Goal: Task Accomplishment & Management: Manage account settings

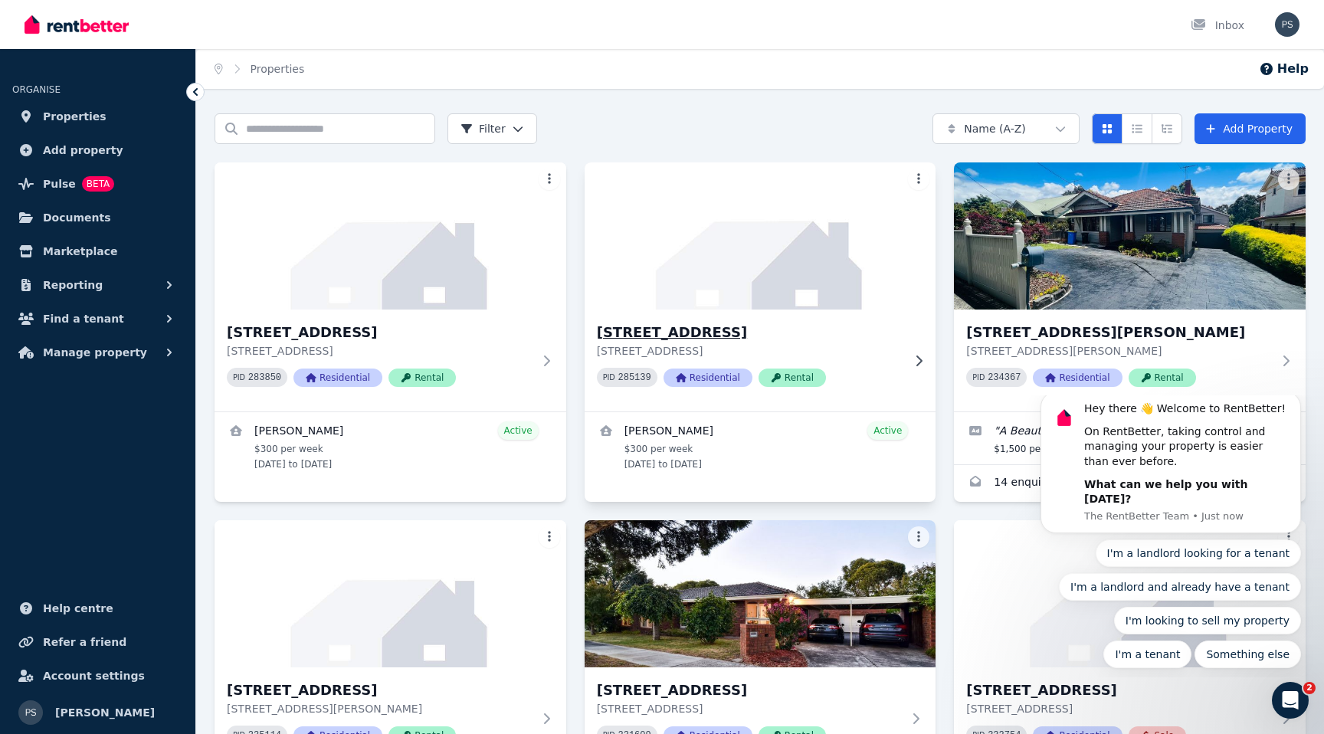
click at [914, 353] on div "[STREET_ADDRESS] PID 285139 Residential Rental" at bounding box center [761, 361] width 352 height 102
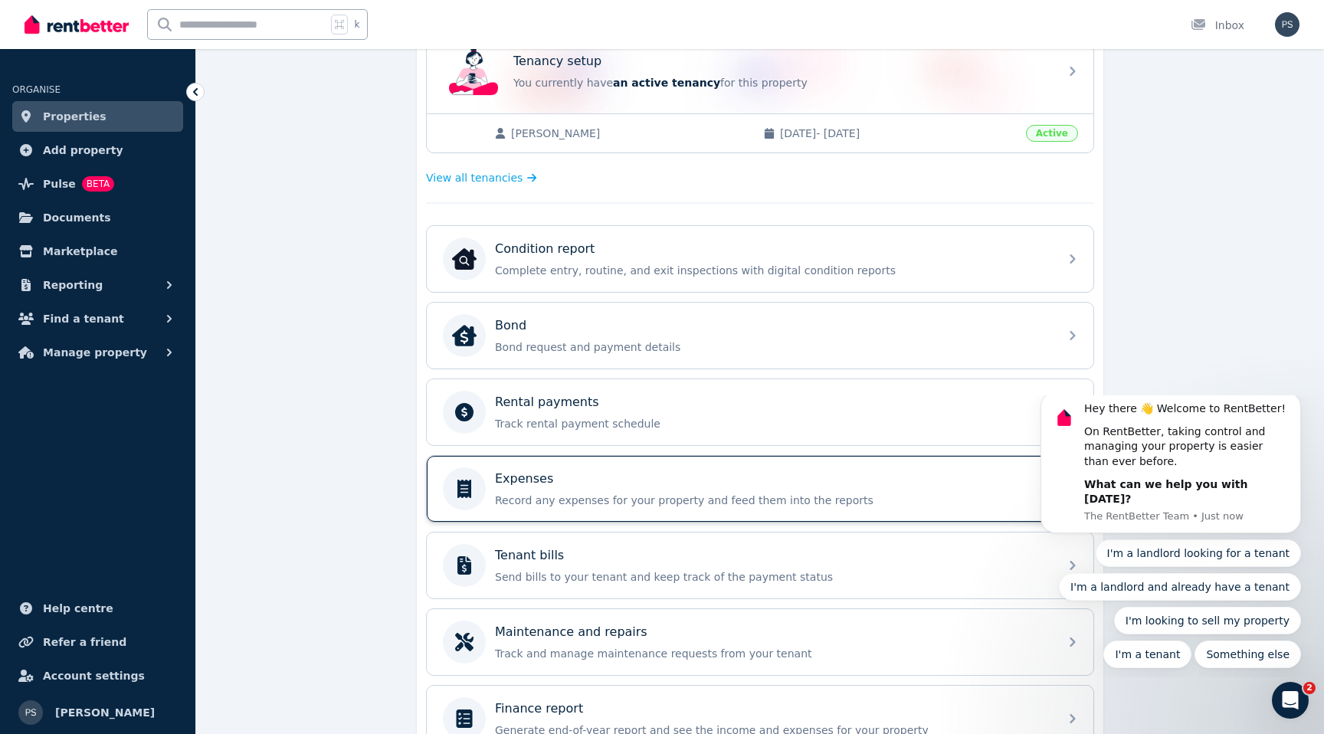
scroll to position [354, 0]
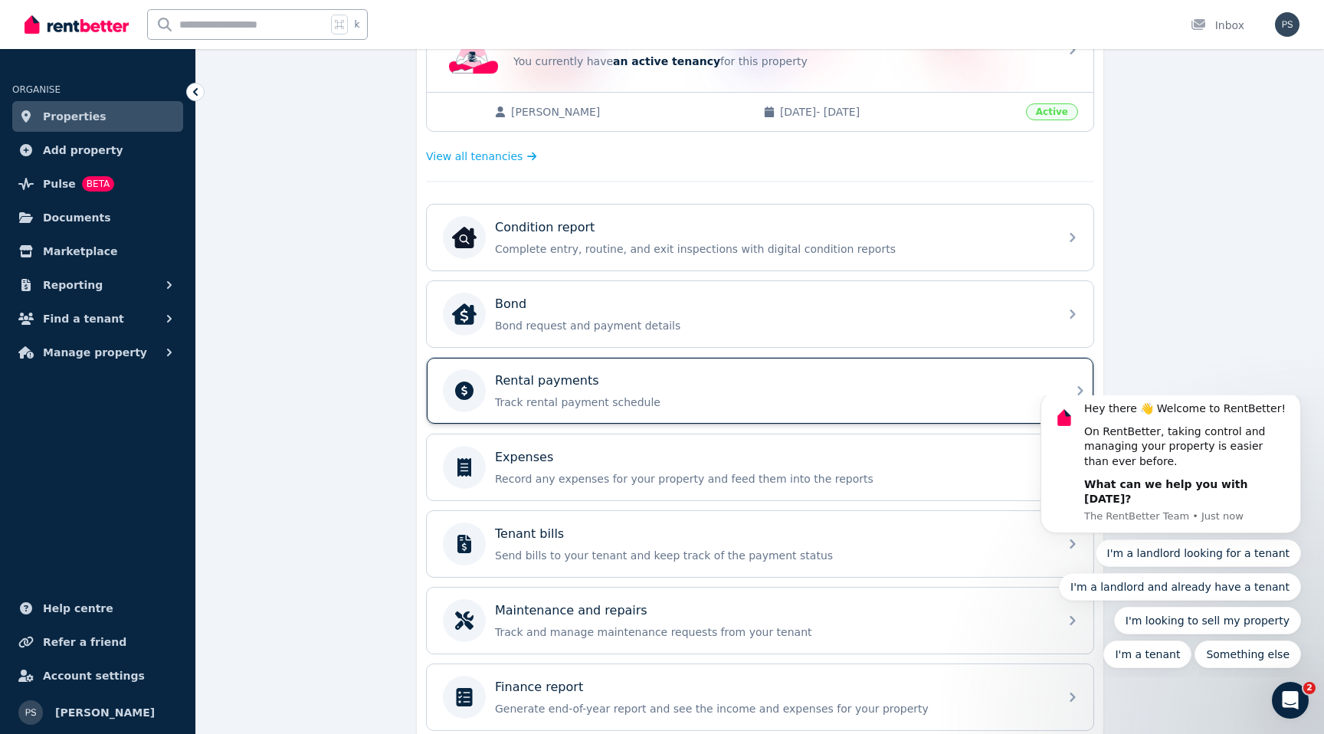
click at [665, 375] on div "Rental payments" at bounding box center [772, 381] width 555 height 18
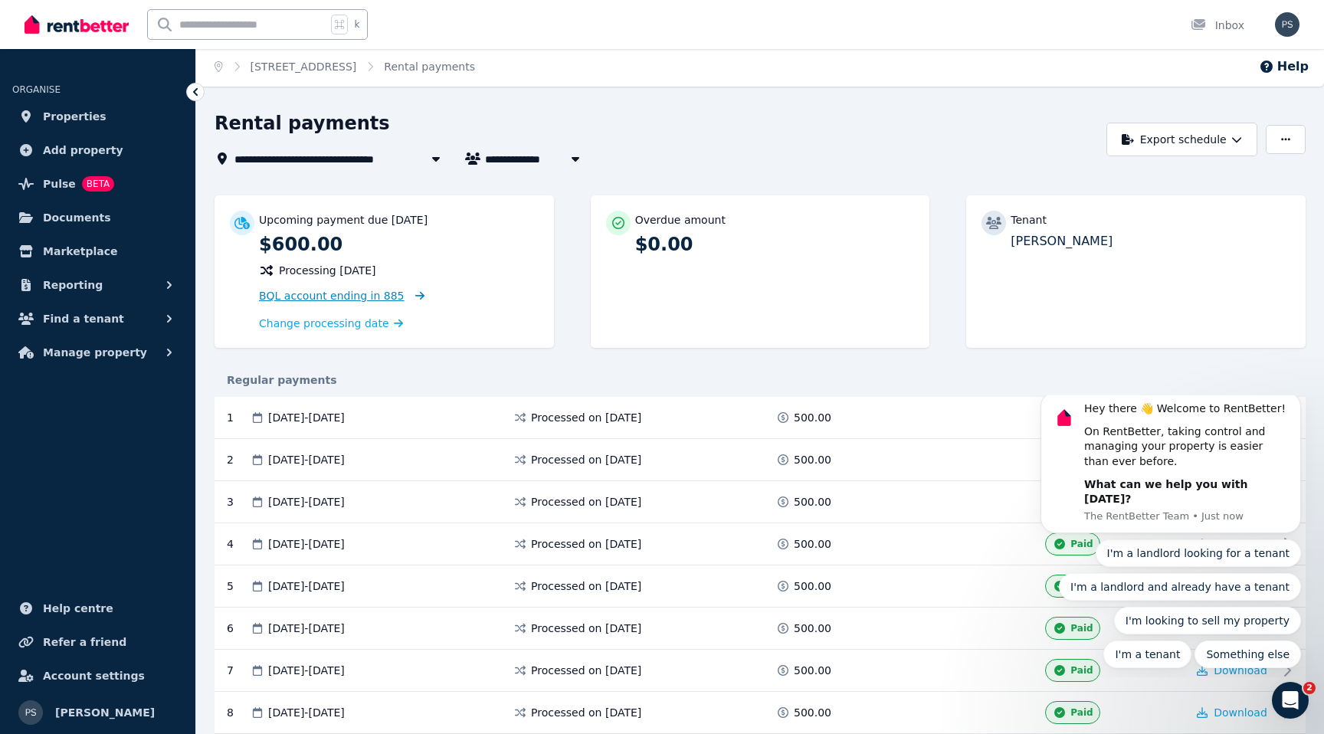
scroll to position [5, 0]
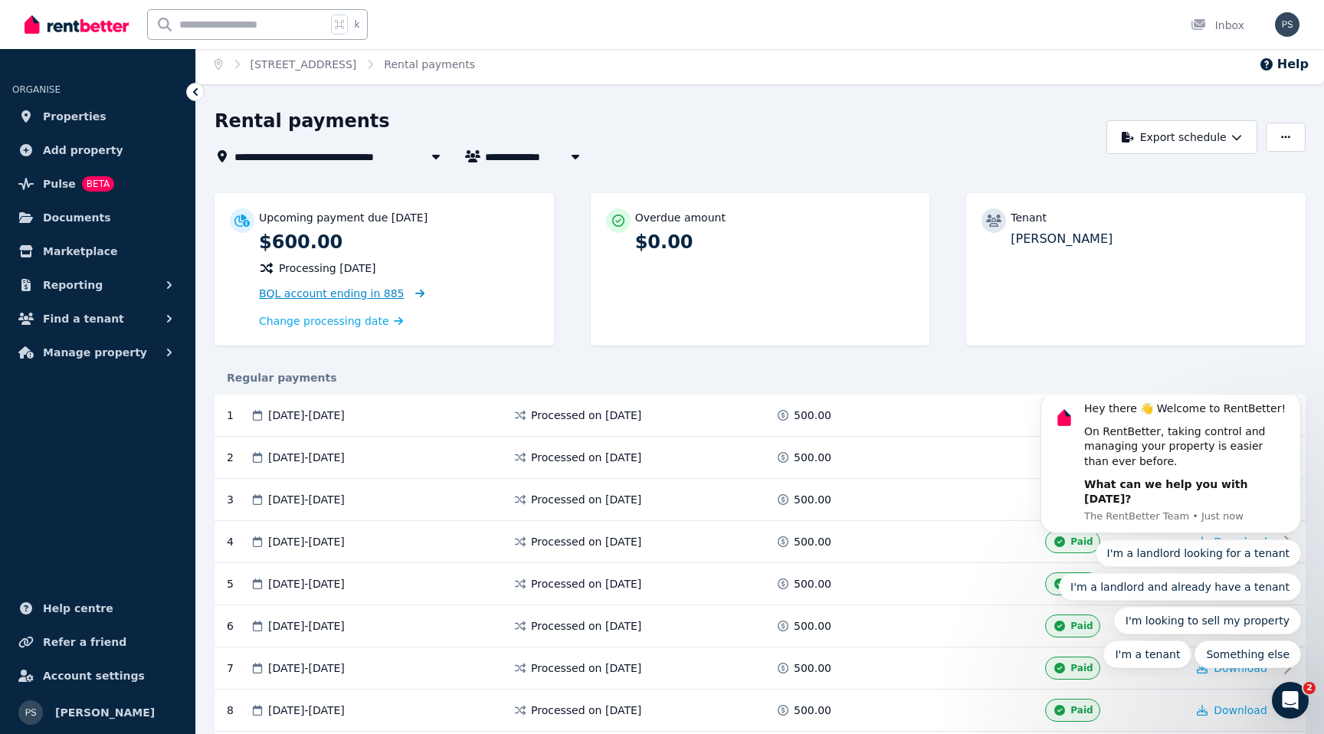
click at [356, 296] on span "BQL account ending in 885" at bounding box center [332, 293] width 146 height 12
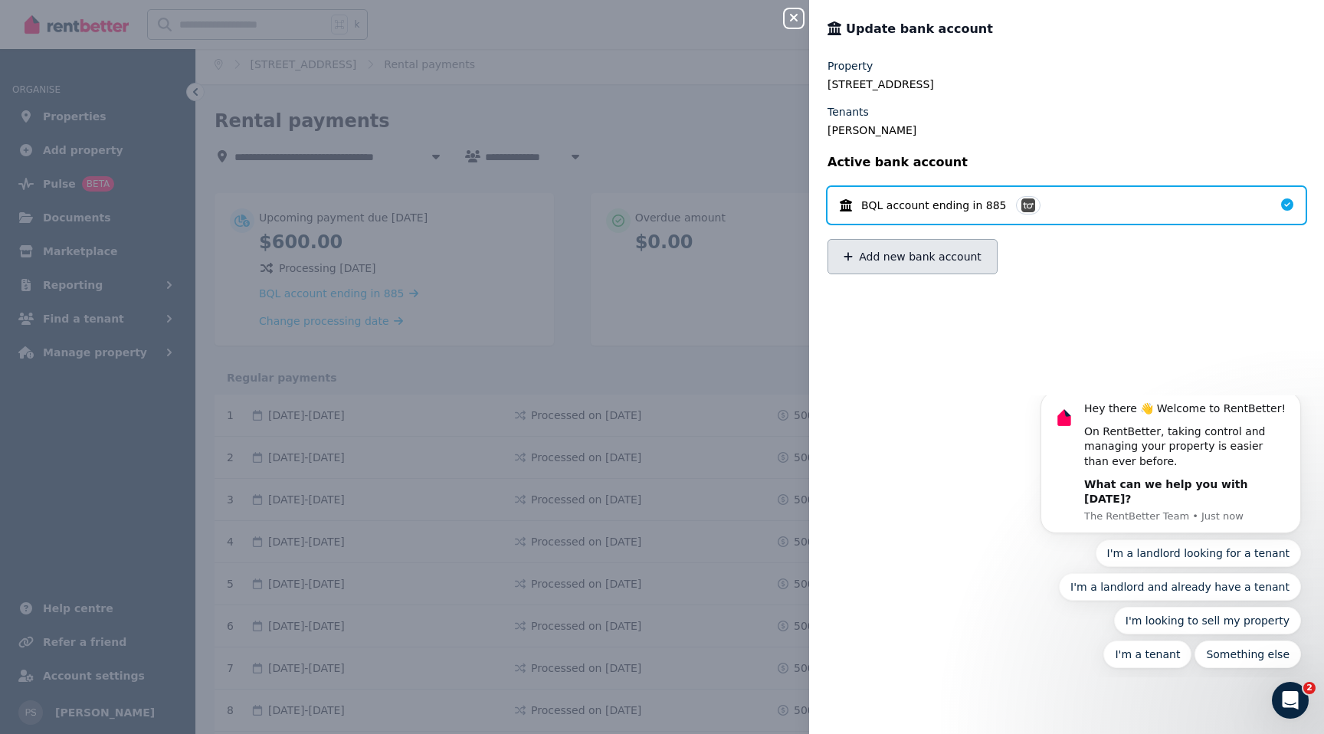
click at [923, 254] on button "Add new bank account" at bounding box center [913, 256] width 170 height 35
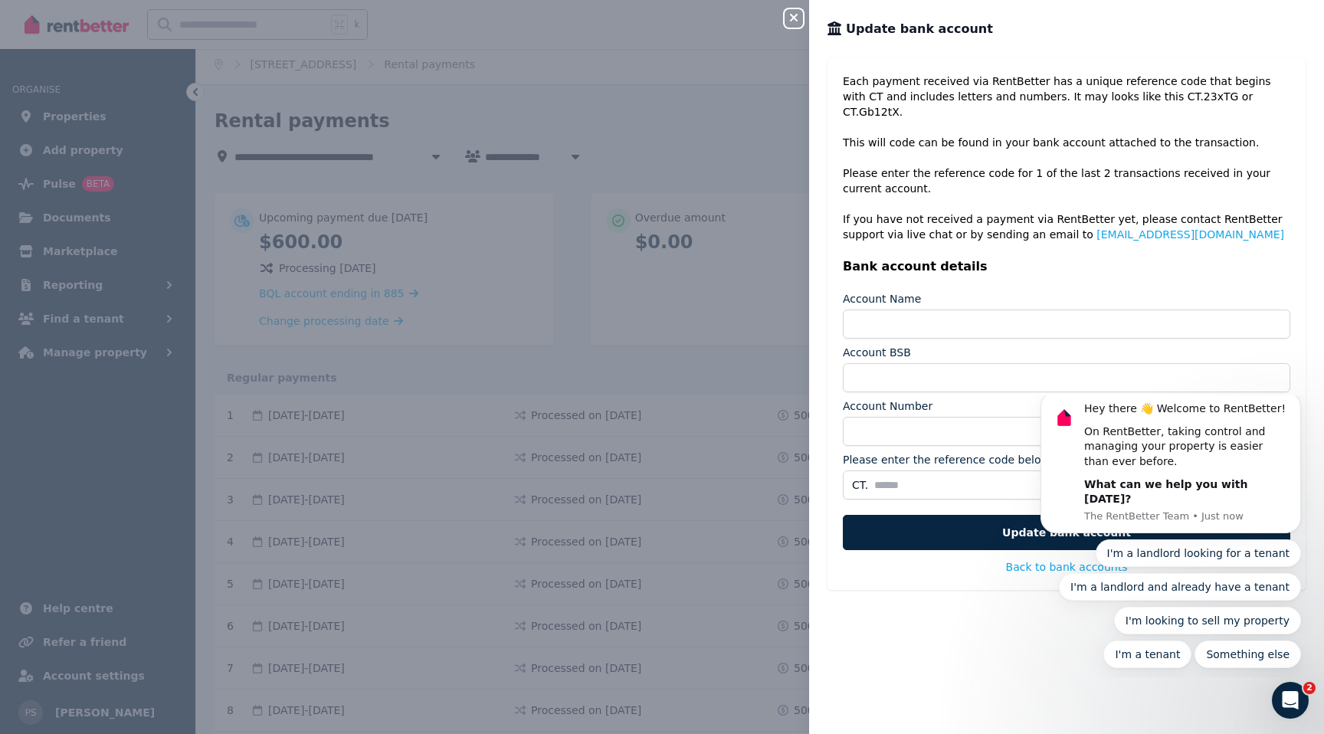
click at [1132, 680] on div "Each payment received via RentBetter has a unique reference code that begins wi…" at bounding box center [1066, 386] width 515 height 657
click at [1003, 643] on div "Each payment received via RentBetter has a unique reference code that begins wi…" at bounding box center [1066, 386] width 515 height 657
click at [1284, 693] on icon "Open Intercom Messenger" at bounding box center [1288, 698] width 25 height 25
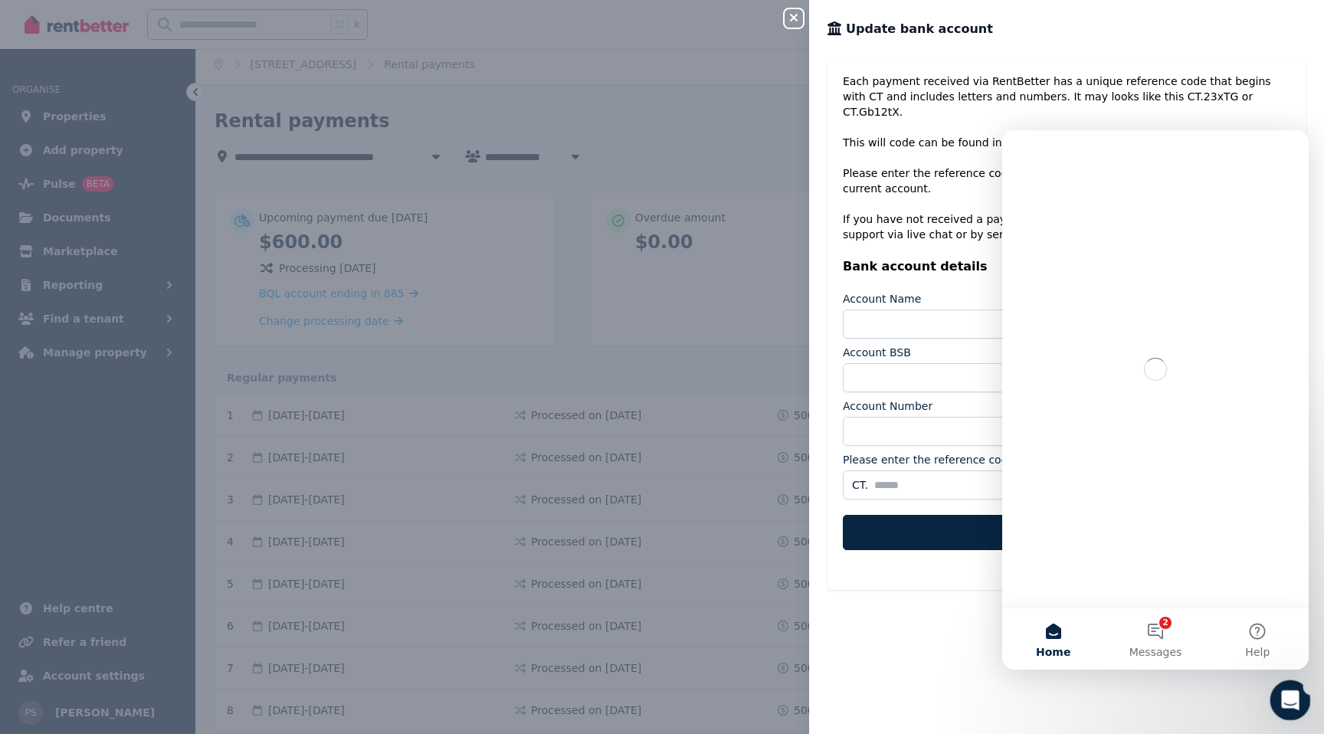
scroll to position [0, 0]
click at [1285, 693] on icon "Close Intercom Messenger" at bounding box center [1288, 698] width 18 height 18
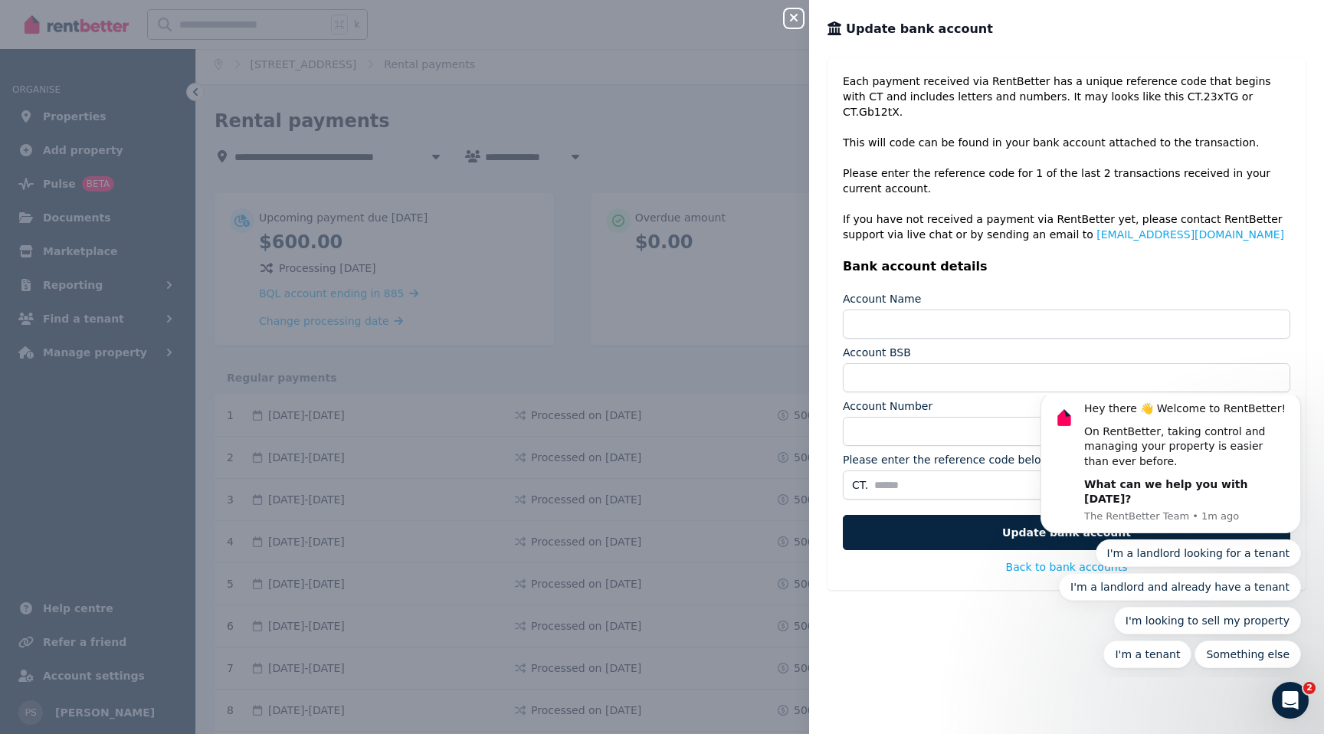
click at [1095, 659] on div "I'm a landlord looking for a tenant I'm a landlord and already have a tenant I'…" at bounding box center [1171, 603] width 261 height 129
drag, startPoint x: 1283, startPoint y: 695, endPoint x: 1272, endPoint y: 695, distance: 10.7
click at [1281, 694] on icon "Open Intercom Messenger" at bounding box center [1288, 698] width 25 height 25
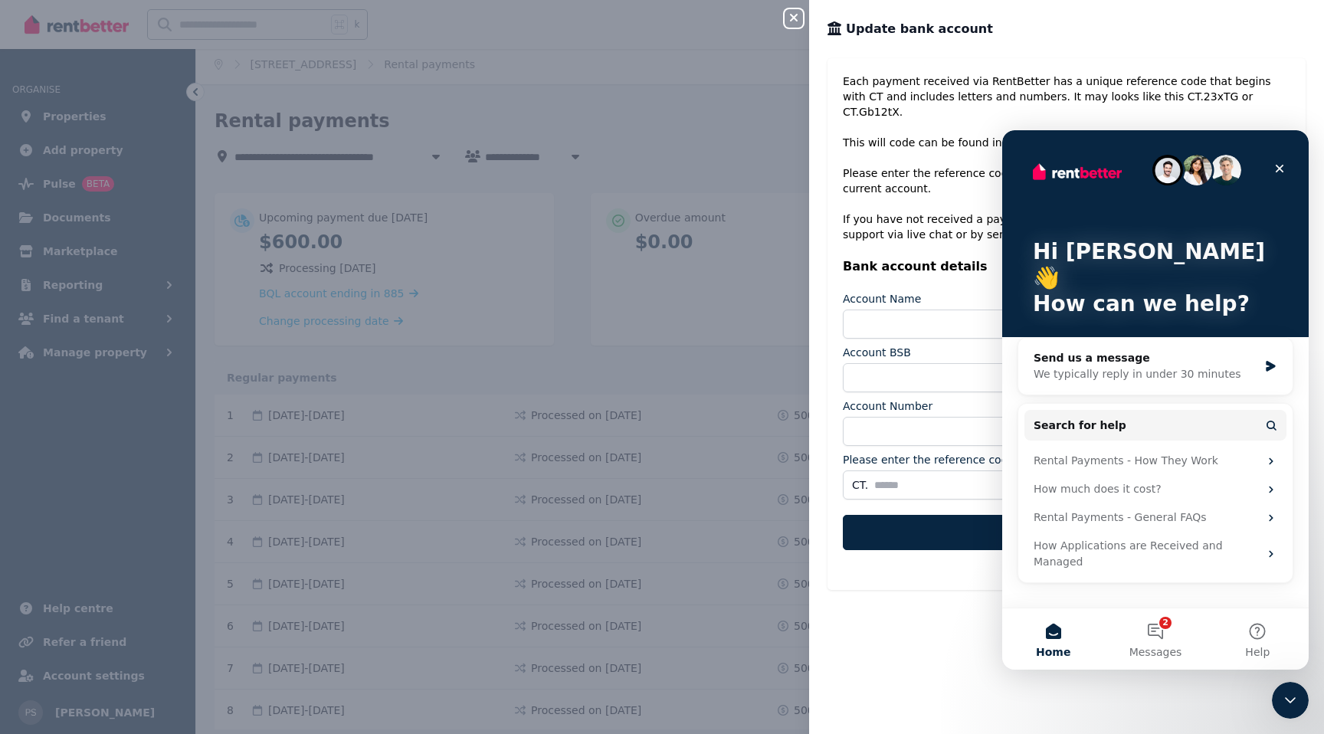
click at [1178, 706] on div "Each payment received via RentBetter has a unique reference code that begins wi…" at bounding box center [1066, 386] width 515 height 657
click at [1275, 168] on icon "Close" at bounding box center [1279, 168] width 12 height 12
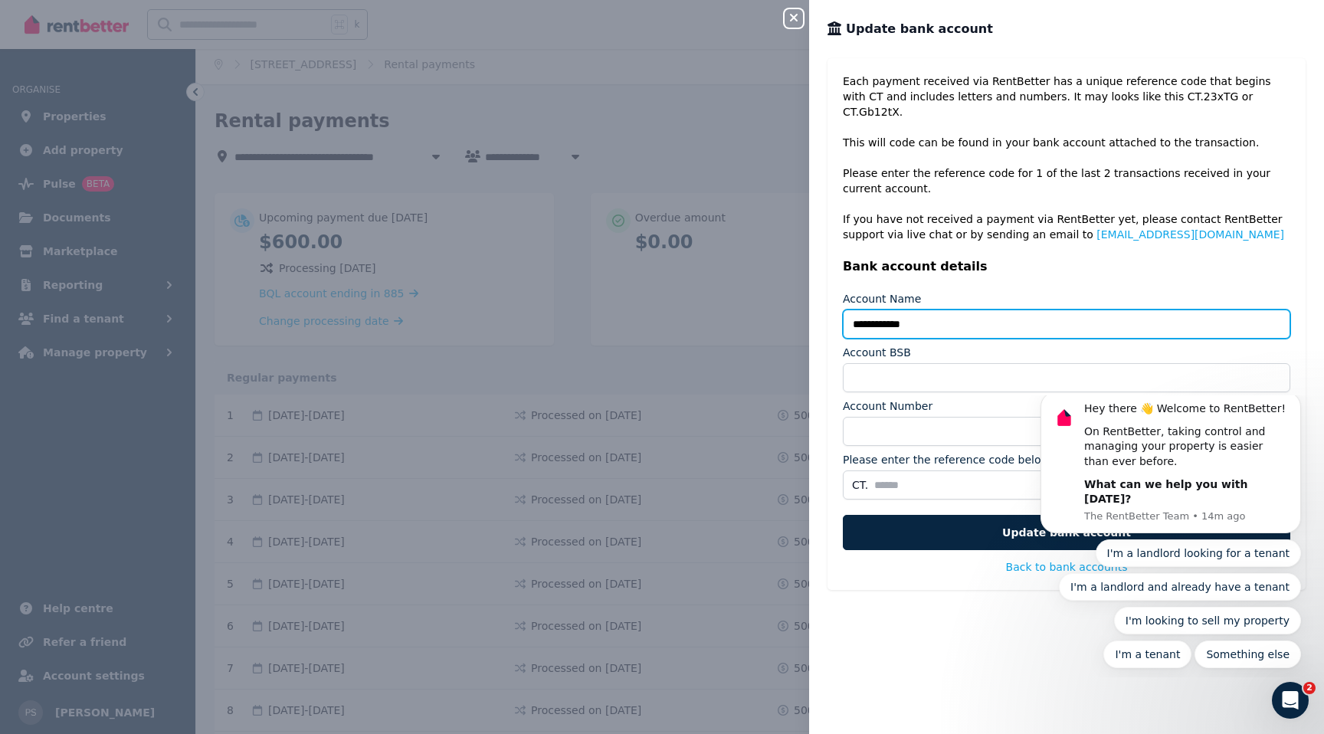
type input "**********"
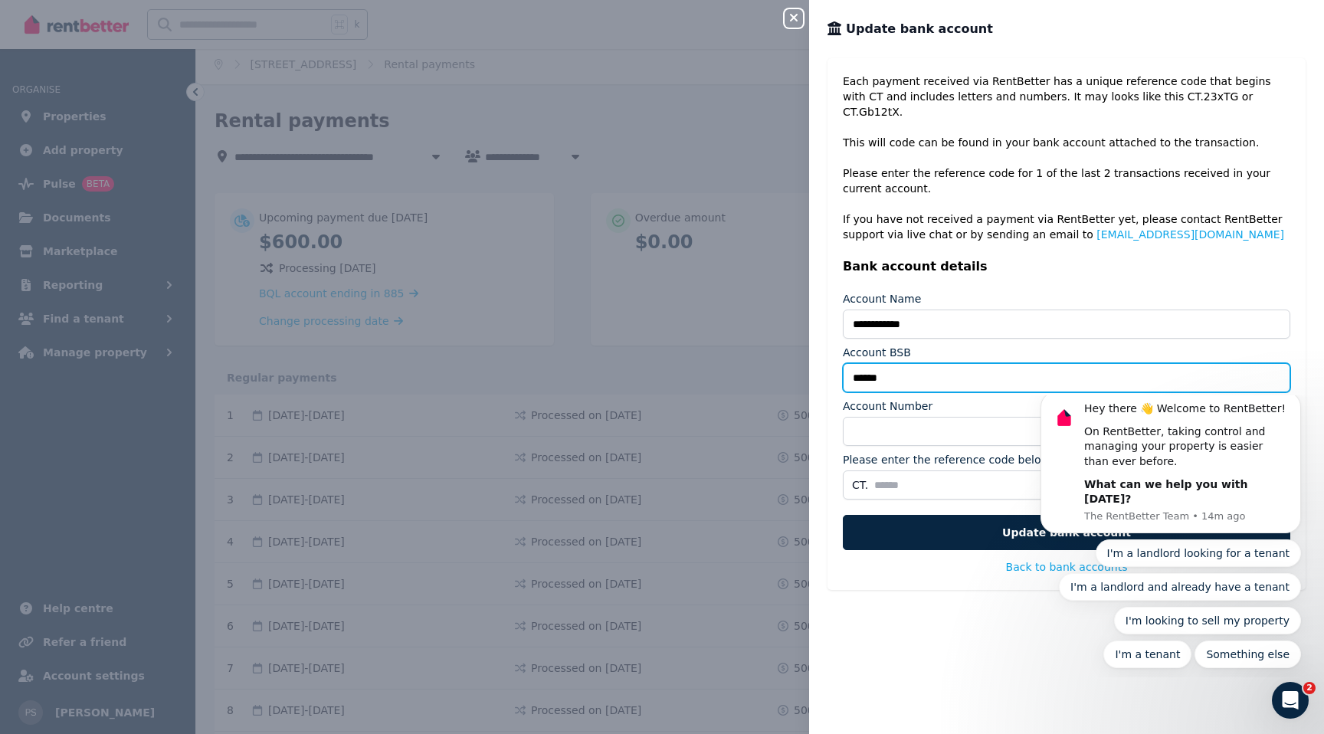
type input "******"
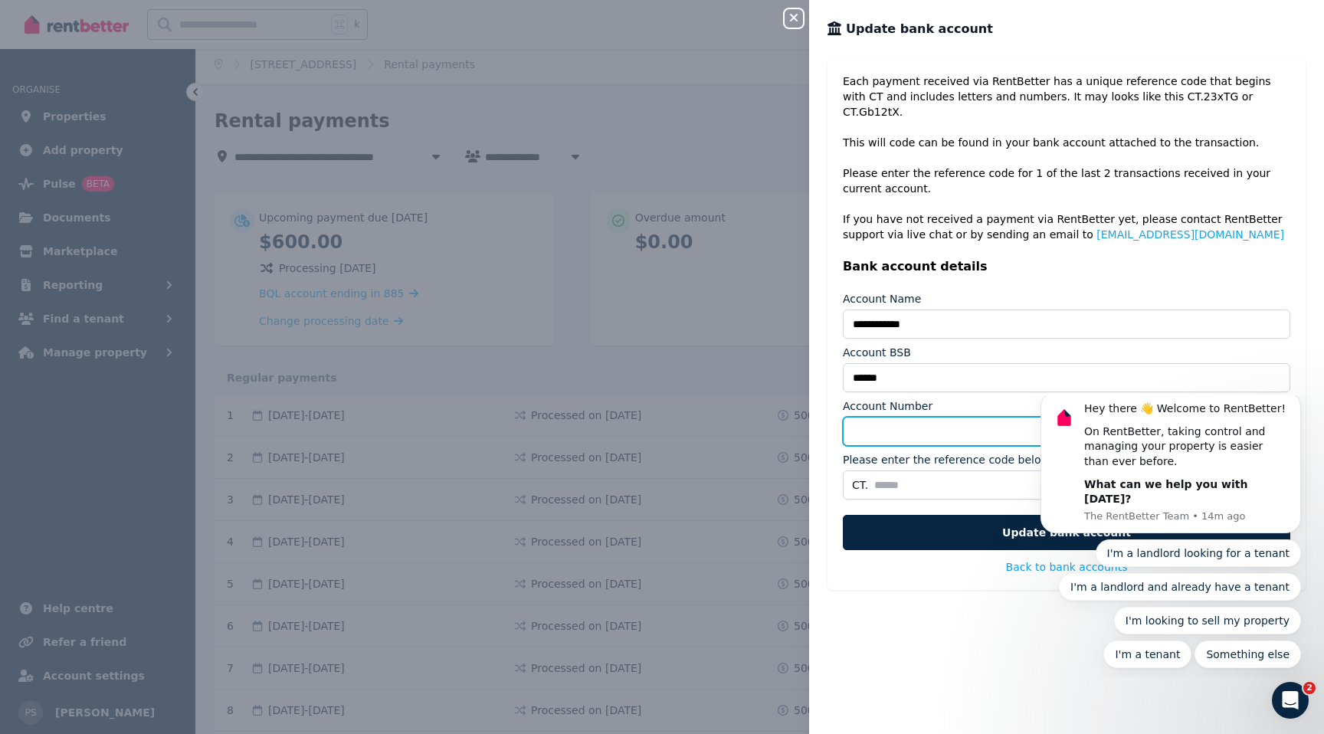
click at [997, 418] on input "Account Number" at bounding box center [1066, 431] width 447 height 29
type input "*********"
click at [1296, 377] on div "**********" at bounding box center [1067, 324] width 478 height 532
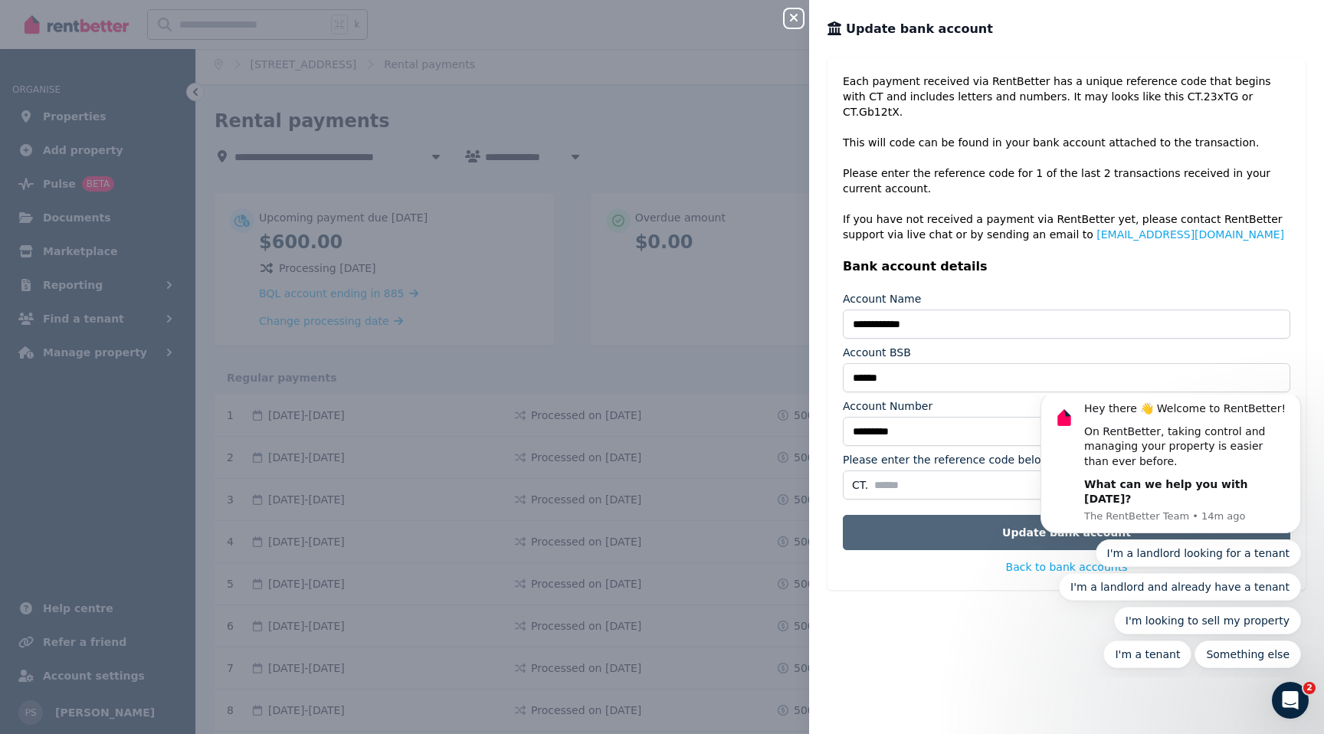
click at [1024, 515] on button "Update bank account" at bounding box center [1066, 532] width 447 height 35
click at [1024, 516] on button "Update bank account" at bounding box center [1066, 532] width 447 height 35
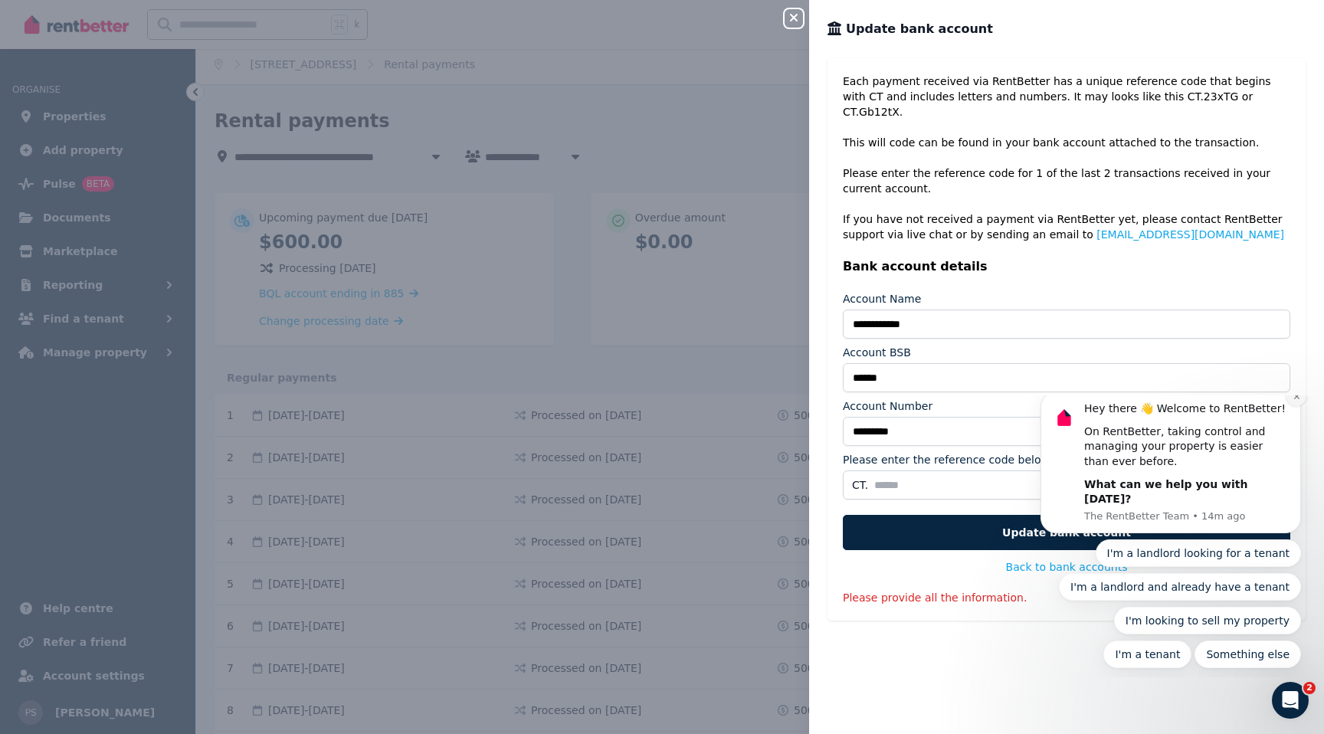
click at [1289, 406] on button "Dismiss notification" at bounding box center [1297, 396] width 20 height 20
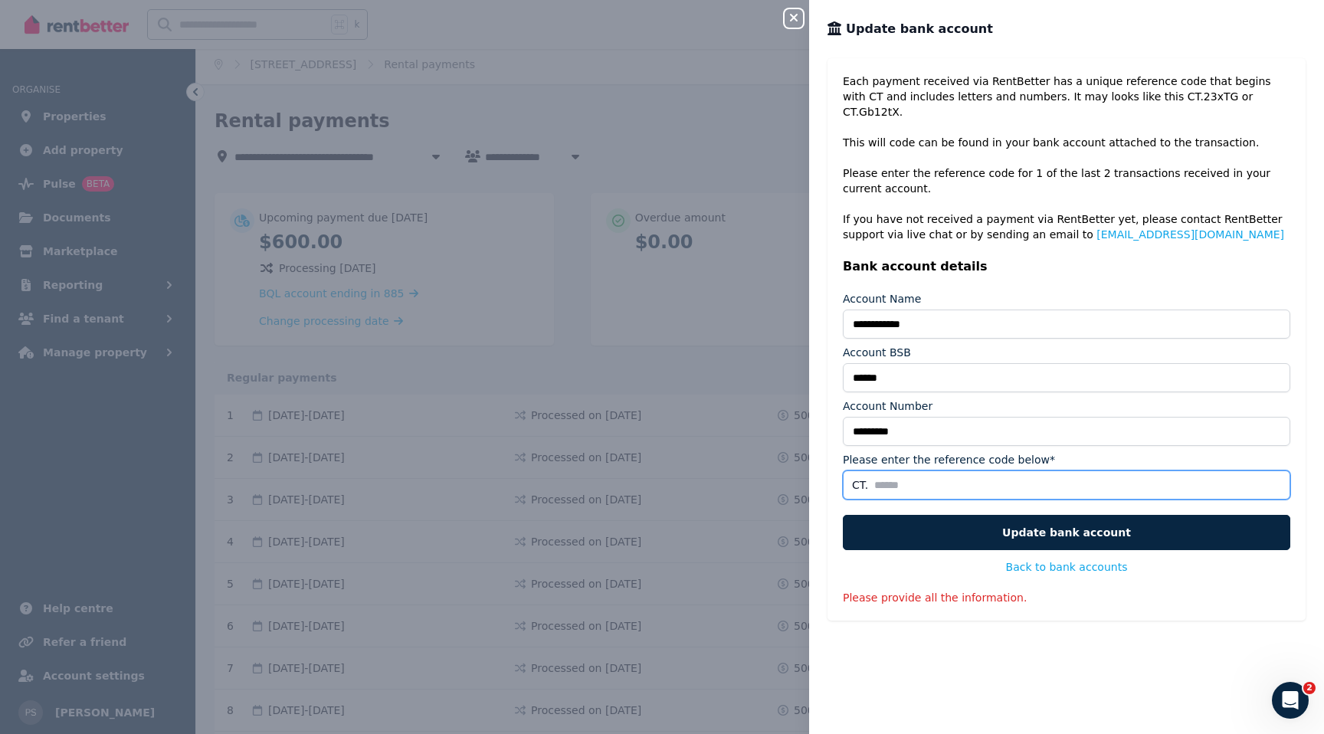
click at [994, 470] on input "Please enter the reference code below*" at bounding box center [1066, 484] width 447 height 29
click at [1280, 470] on input "Please enter the reference code below*" at bounding box center [1066, 484] width 447 height 29
click at [1273, 472] on input "Please enter the reference code below*" at bounding box center [1066, 484] width 447 height 29
click at [796, 18] on icon "button" at bounding box center [794, 17] width 18 height 12
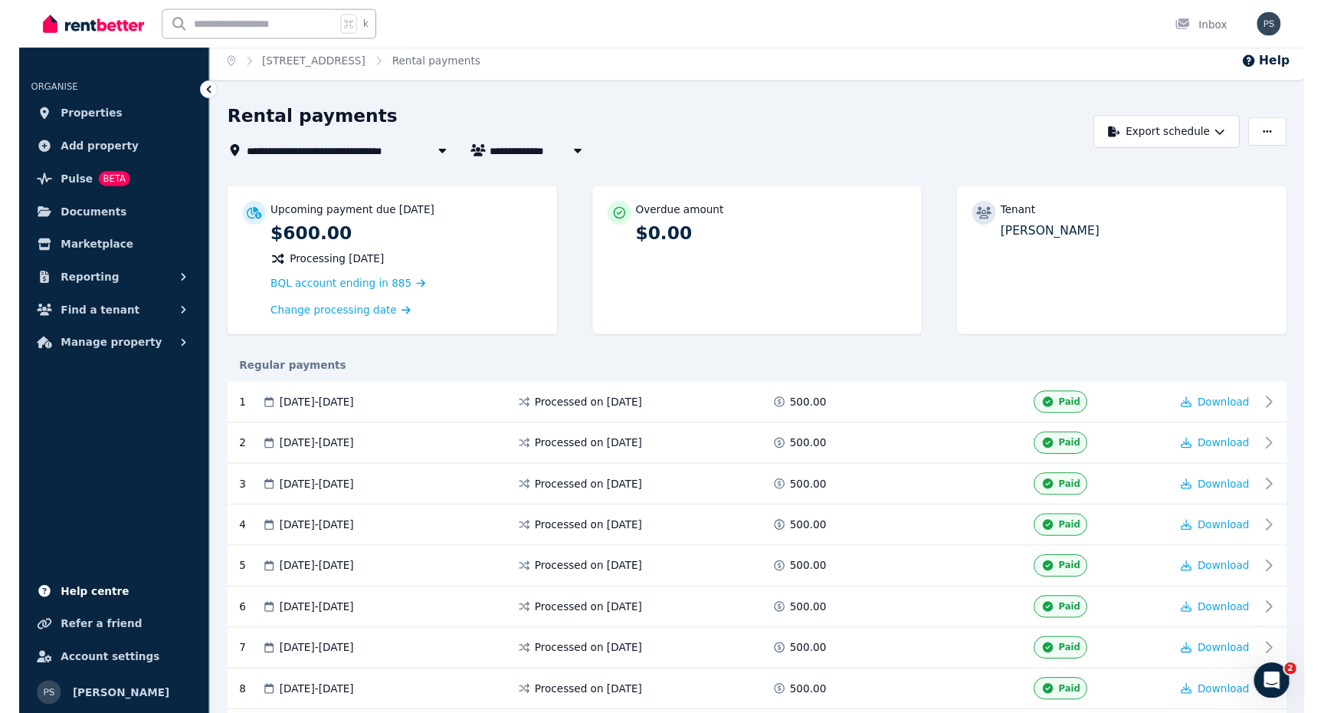
scroll to position [1, 0]
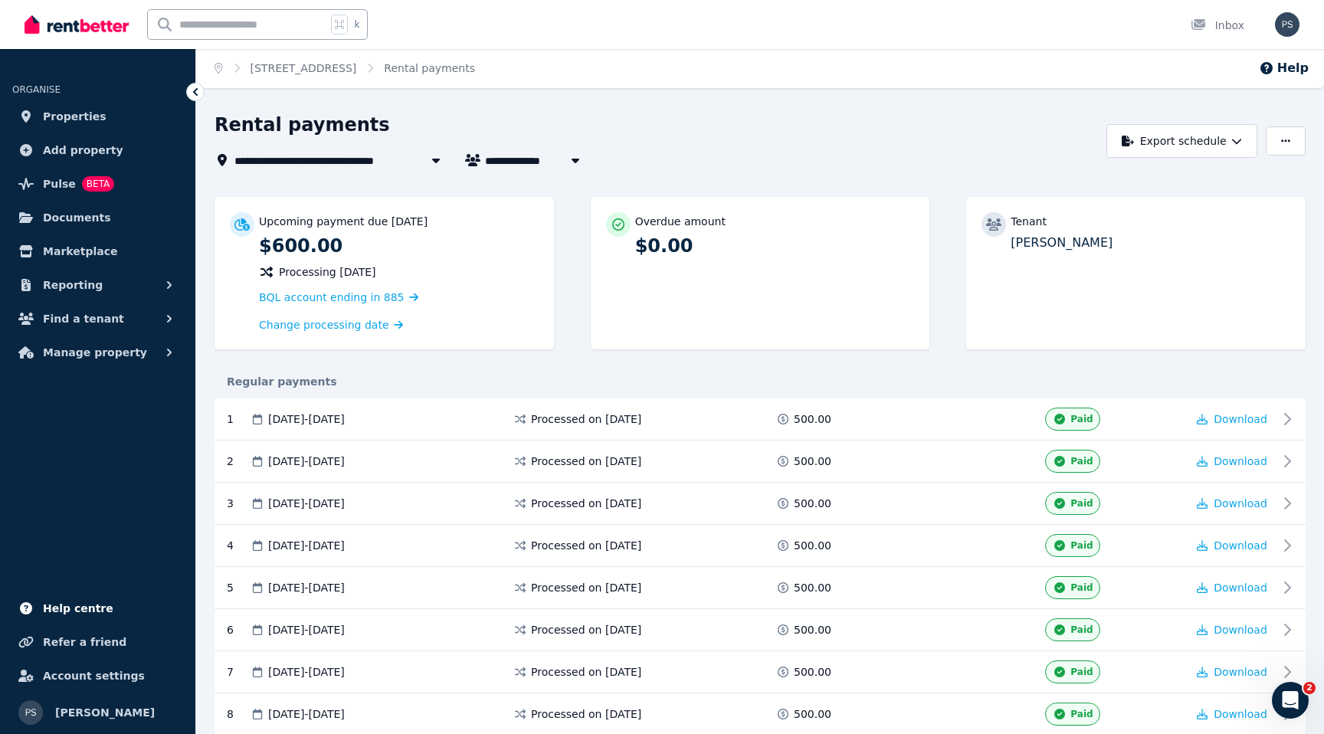
click at [77, 604] on span "Help centre" at bounding box center [78, 608] width 70 height 18
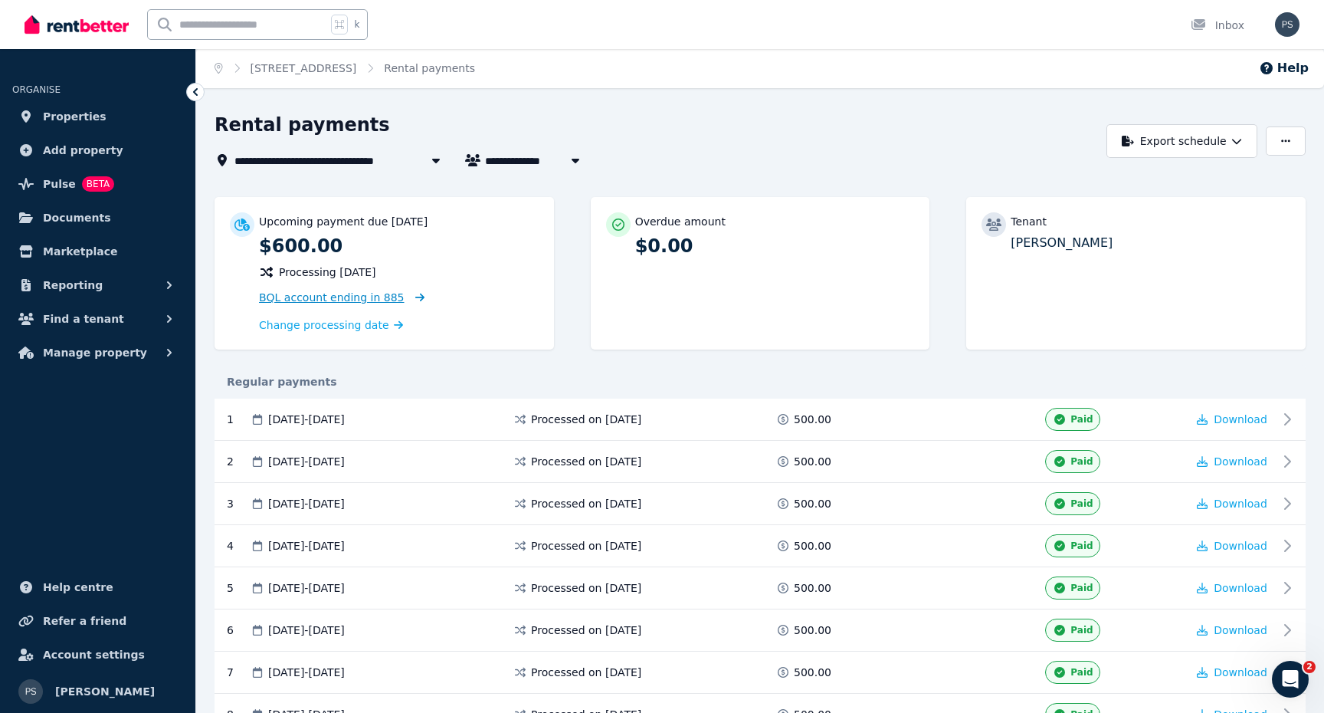
click at [339, 294] on span "BQL account ending in 885" at bounding box center [332, 297] width 146 height 12
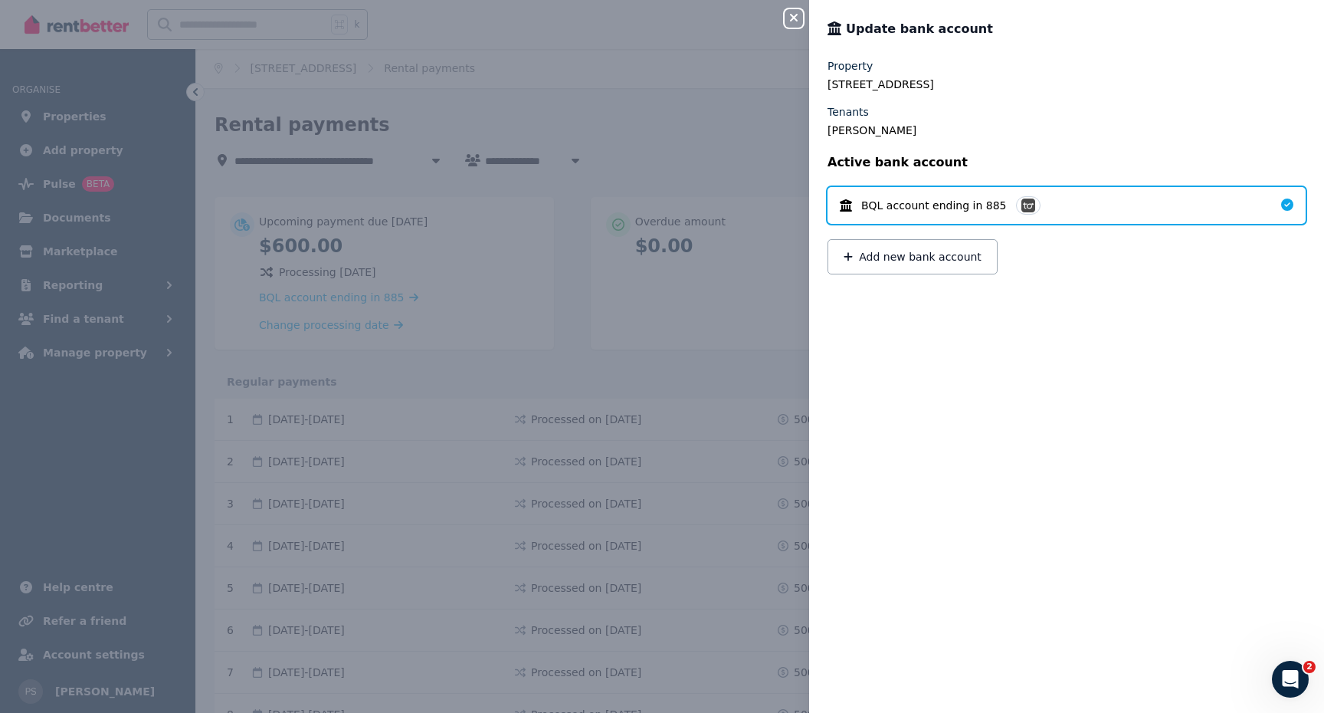
click at [1287, 208] on icon at bounding box center [1287, 204] width 12 height 12
click at [966, 253] on button "Add new bank account" at bounding box center [913, 256] width 170 height 35
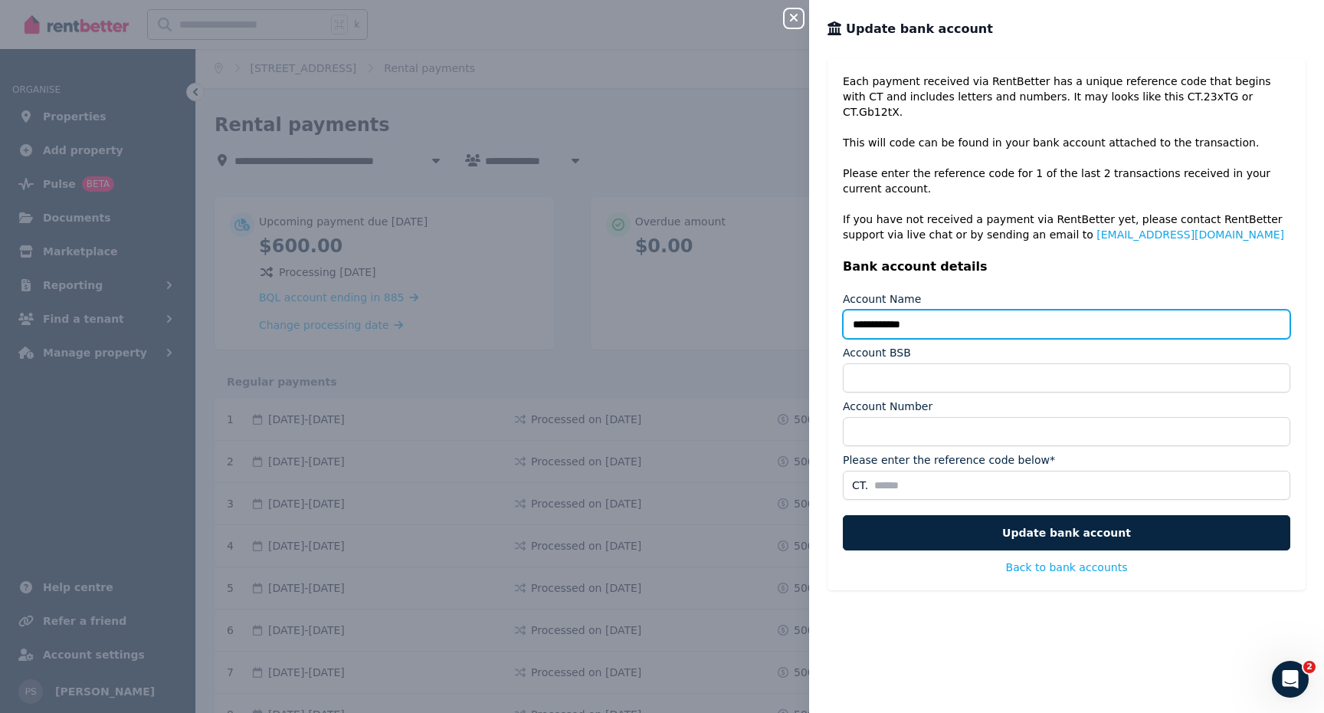
click at [890, 310] on input "**********" at bounding box center [1066, 324] width 447 height 29
type input "**********"
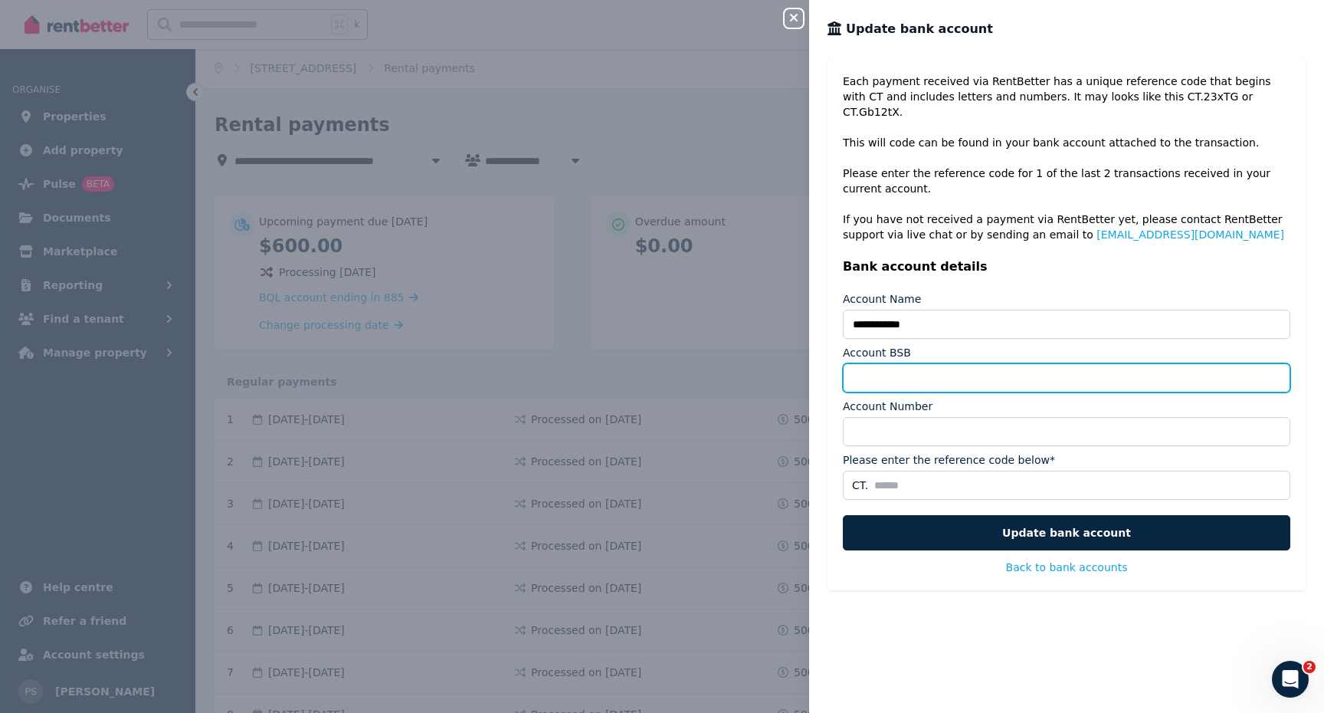
click at [913, 365] on input "Account BSB" at bounding box center [1066, 377] width 447 height 29
type input "******"
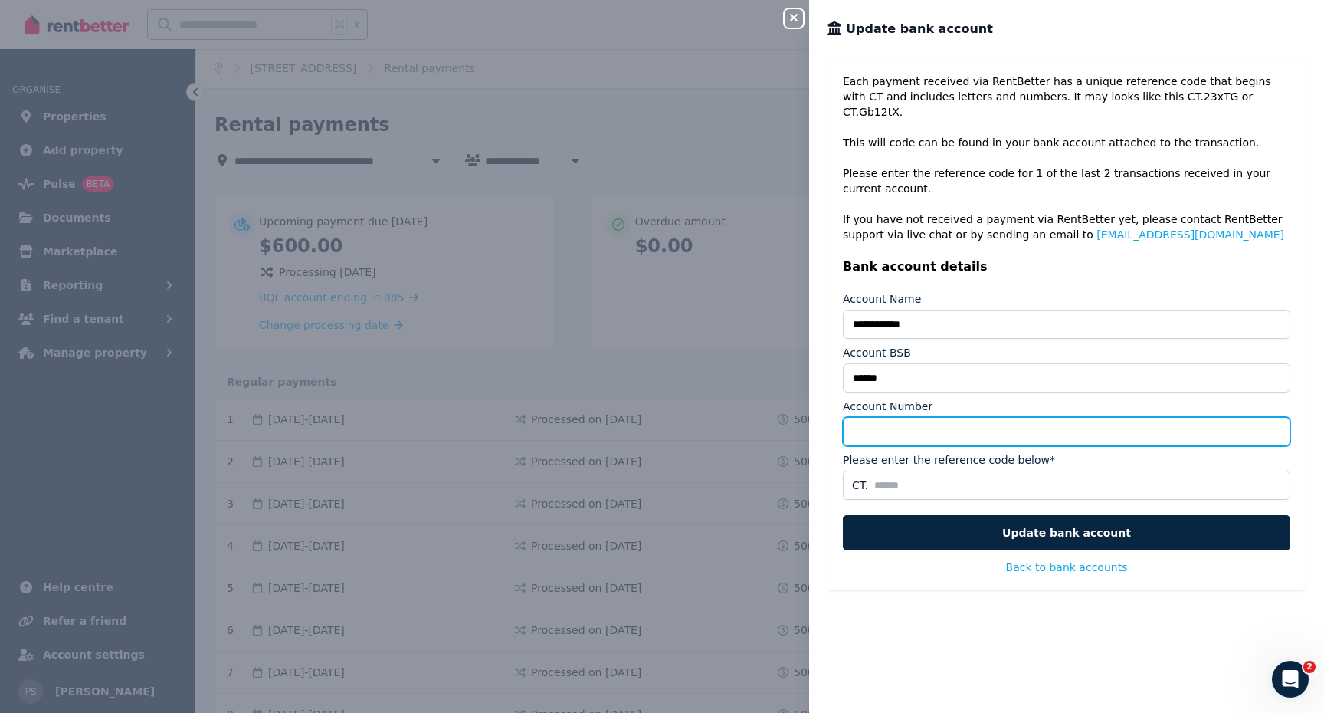
click at [912, 419] on input "Account Number" at bounding box center [1066, 431] width 447 height 29
type input "*********"
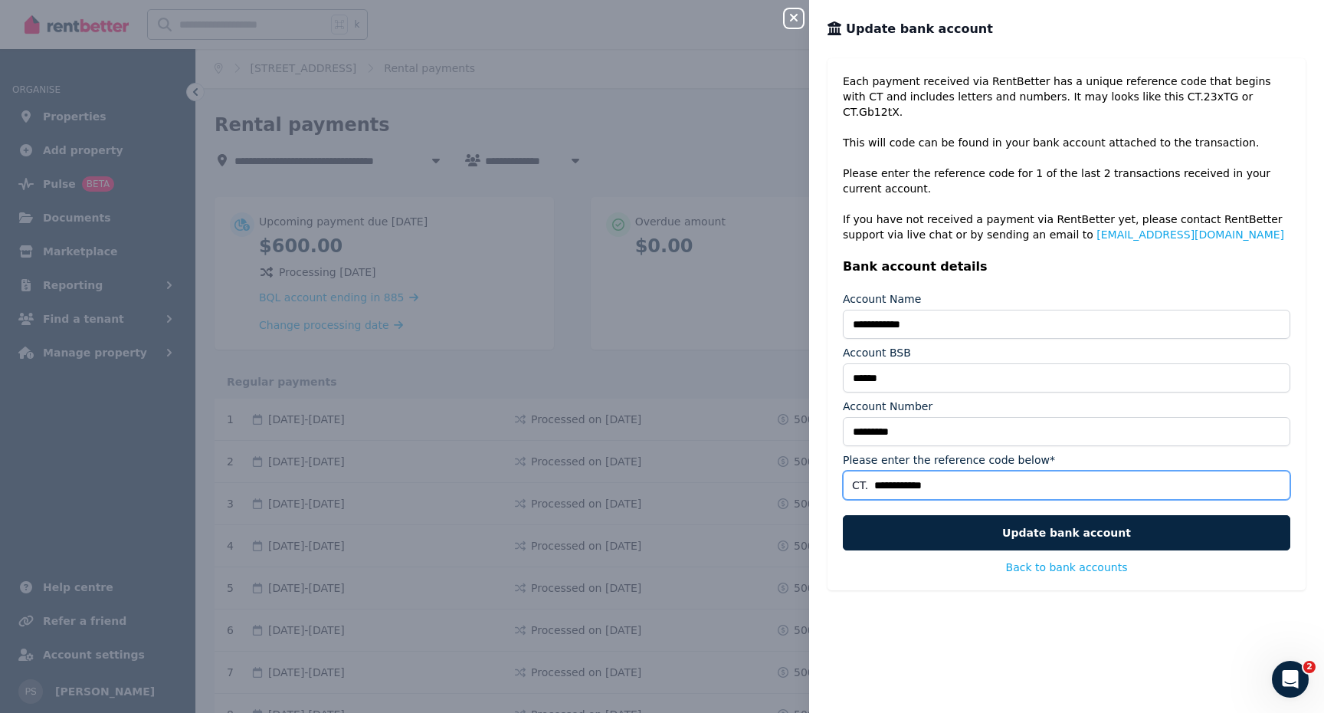
type input "**********"
click at [791, 17] on icon "button" at bounding box center [794, 17] width 18 height 12
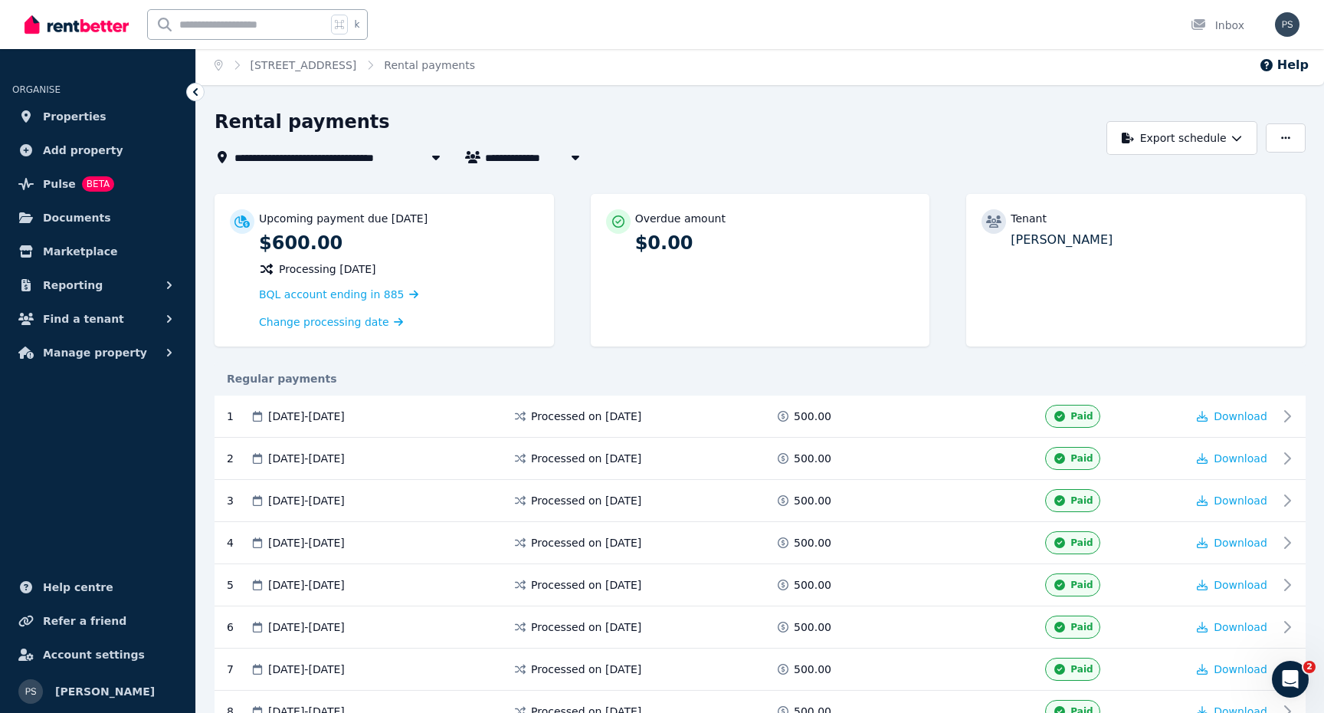
scroll to position [6, 0]
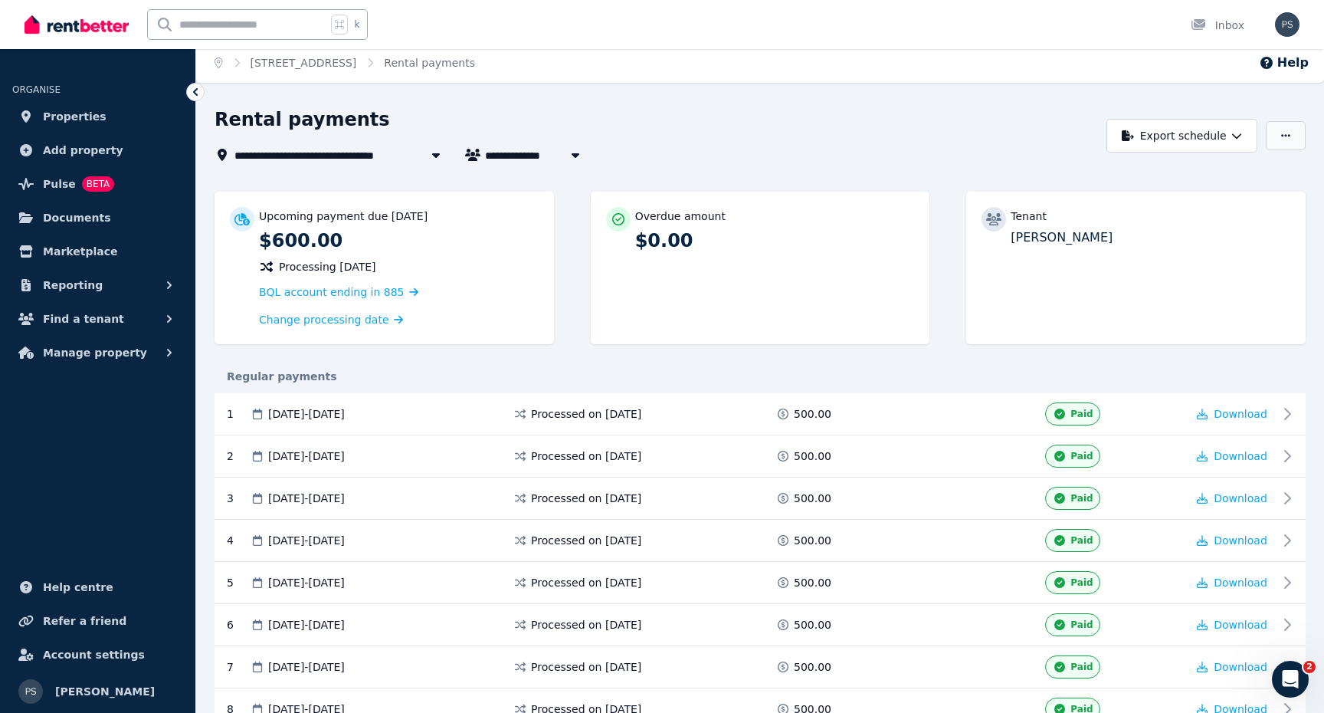
click at [1282, 133] on icon "button" at bounding box center [1285, 135] width 9 height 11
click at [834, 162] on div "**********" at bounding box center [656, 155] width 883 height 18
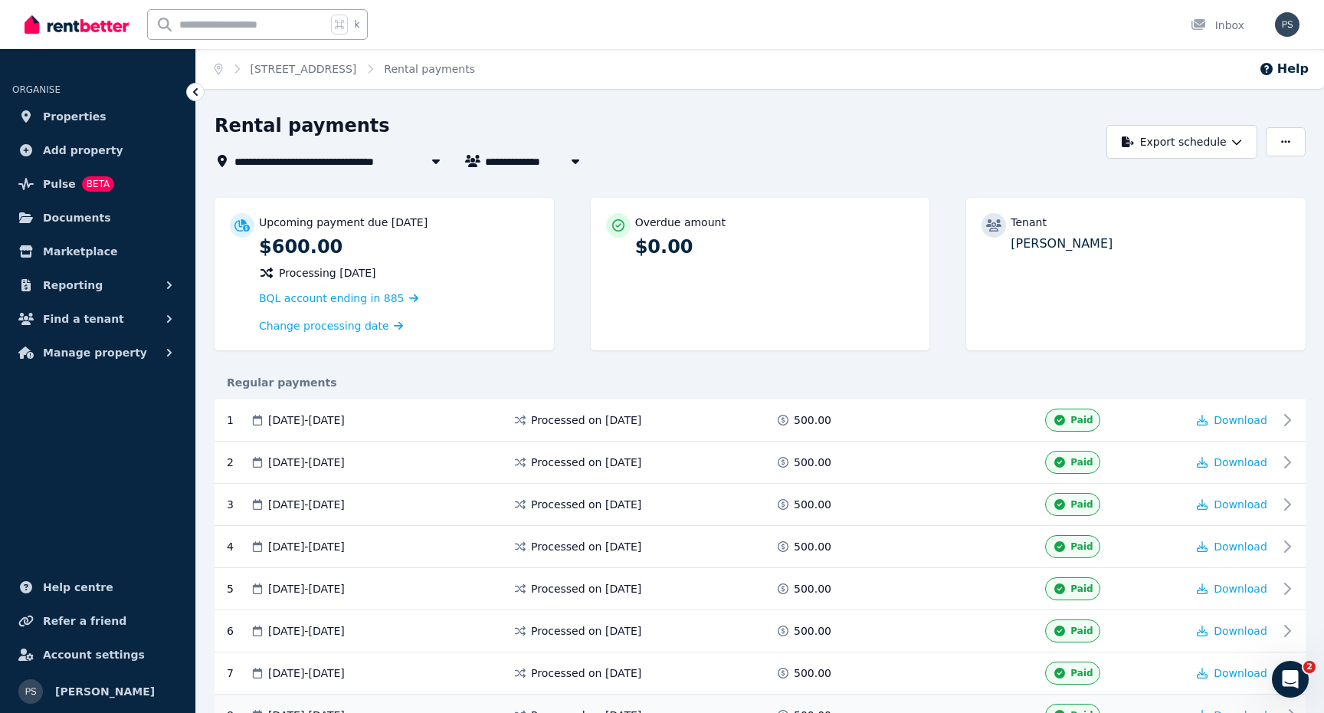
scroll to position [0, 0]
click at [1280, 67] on button "Help" at bounding box center [1284, 69] width 50 height 18
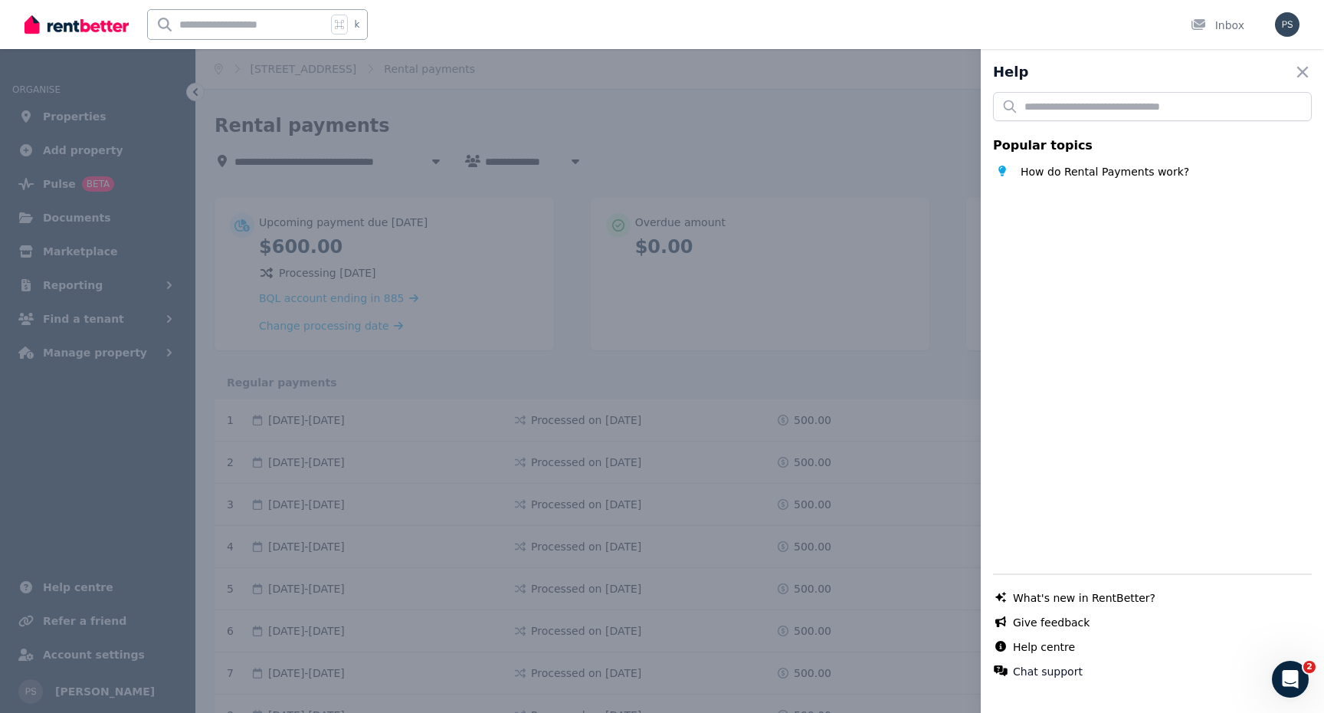
click at [813, 129] on div "Help Close panel Popular topics How do Rental Payments work? Chat with us live …" at bounding box center [662, 356] width 1324 height 713
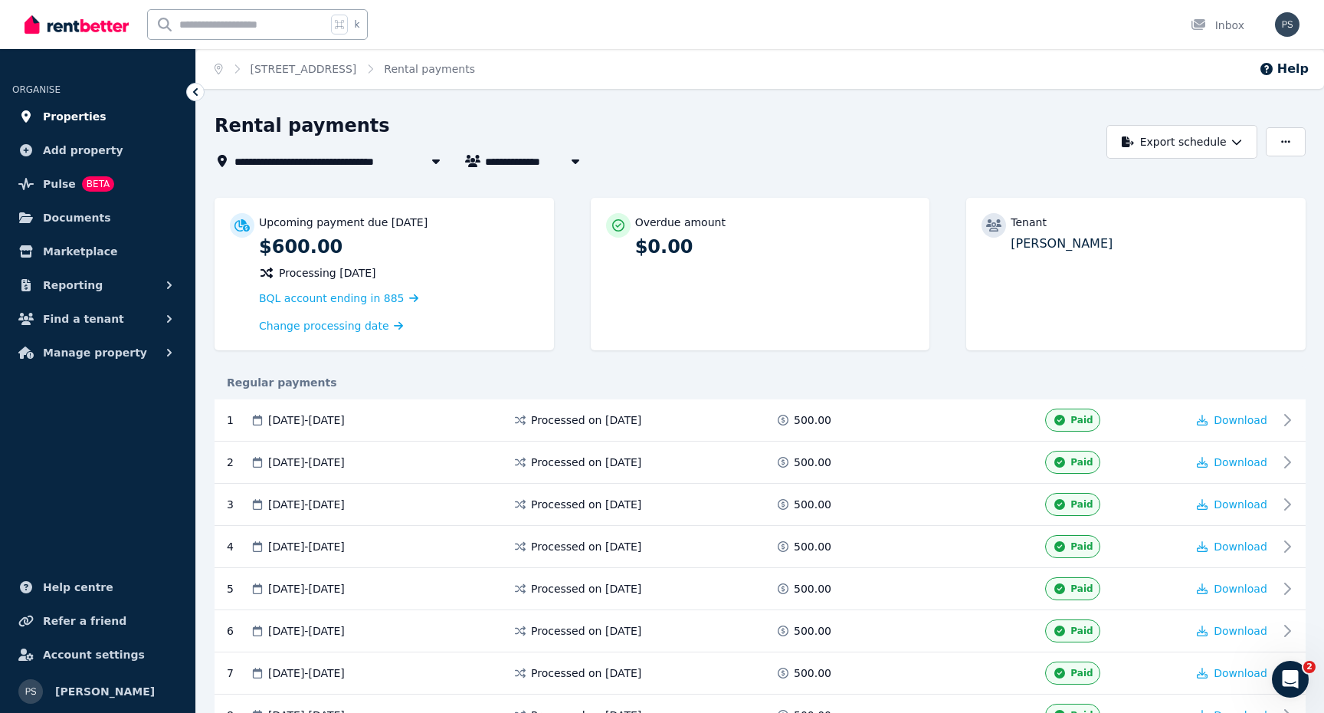
click at [80, 112] on span "Properties" at bounding box center [75, 116] width 64 height 18
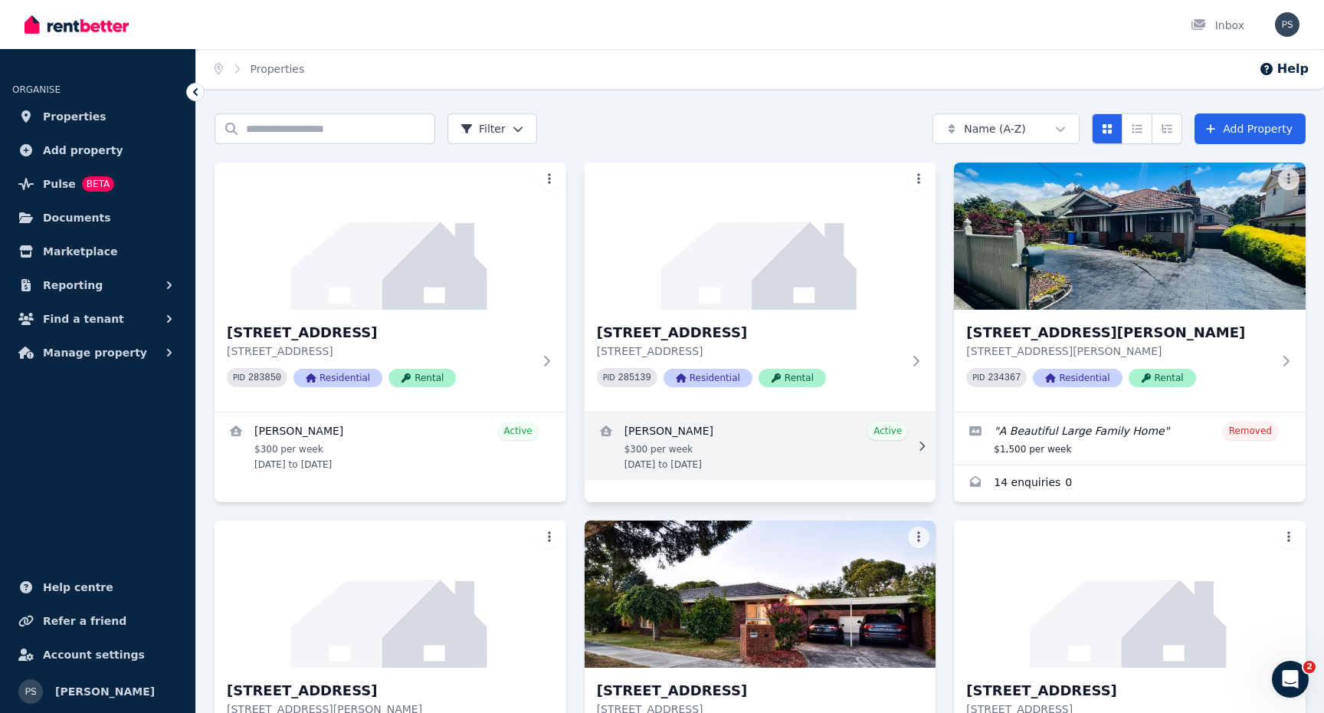
scroll to position [-2, 0]
click at [733, 451] on link "View details for Karen Reynolds" at bounding box center [761, 445] width 352 height 67
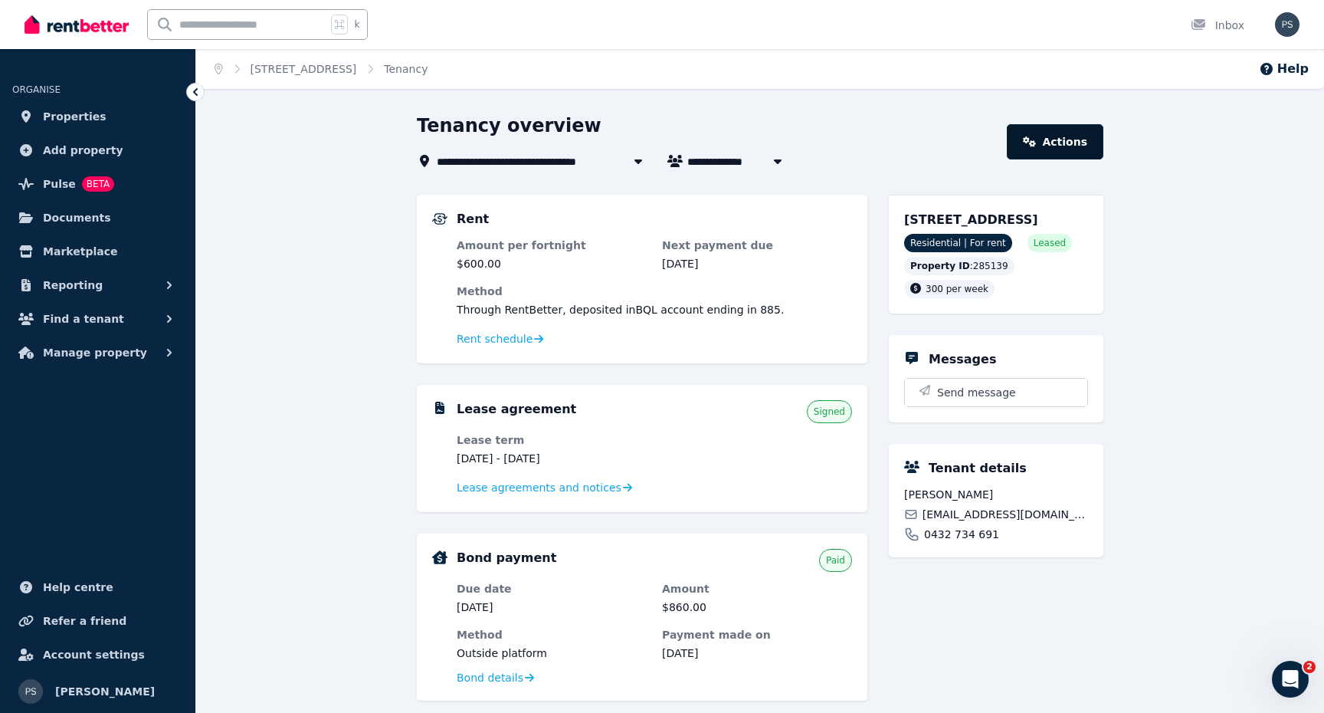
click at [1081, 135] on link "Actions" at bounding box center [1055, 141] width 97 height 35
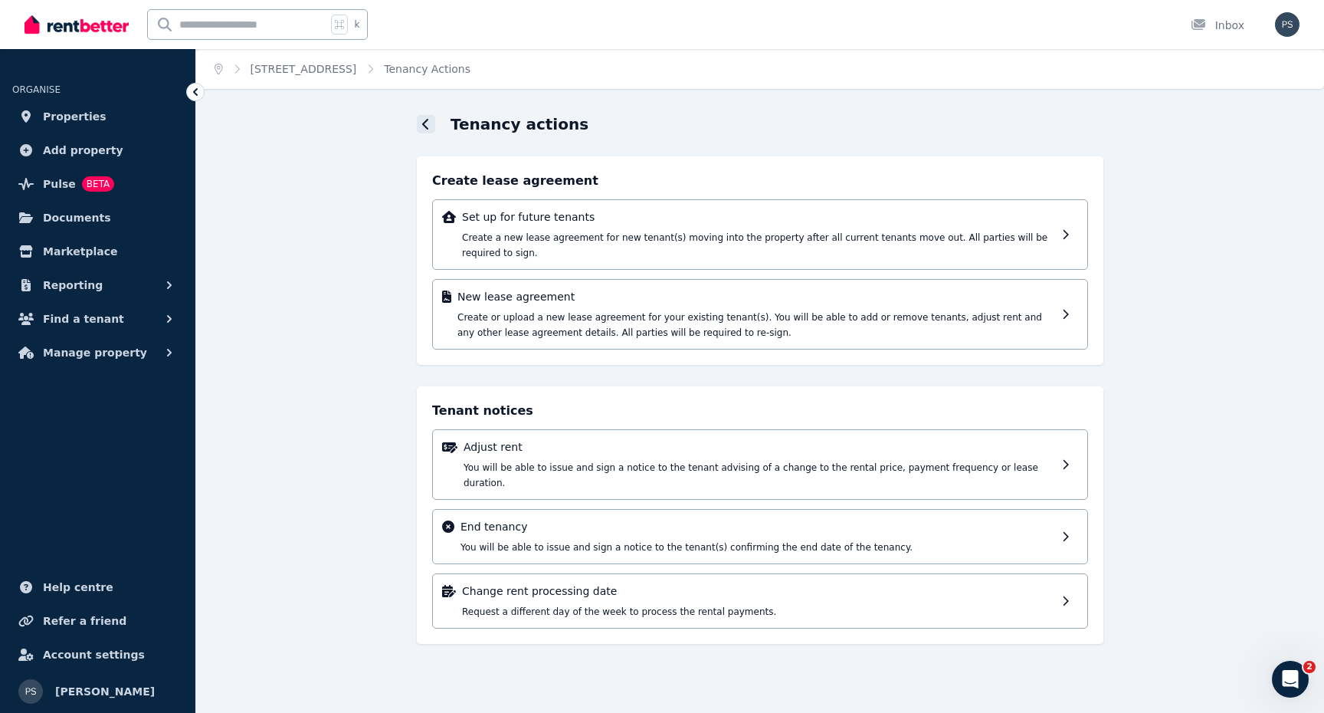
click at [421, 120] on div at bounding box center [426, 124] width 18 height 18
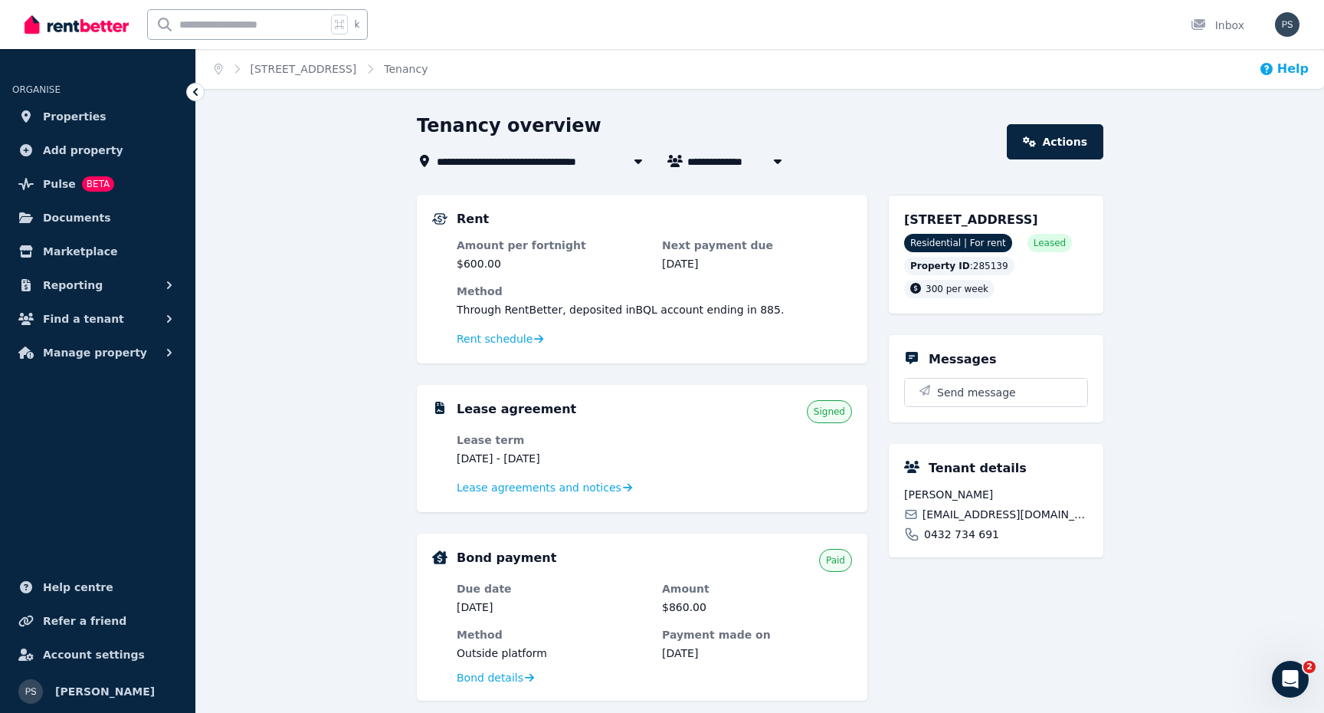
click at [1272, 70] on icon "button" at bounding box center [1266, 69] width 12 height 12
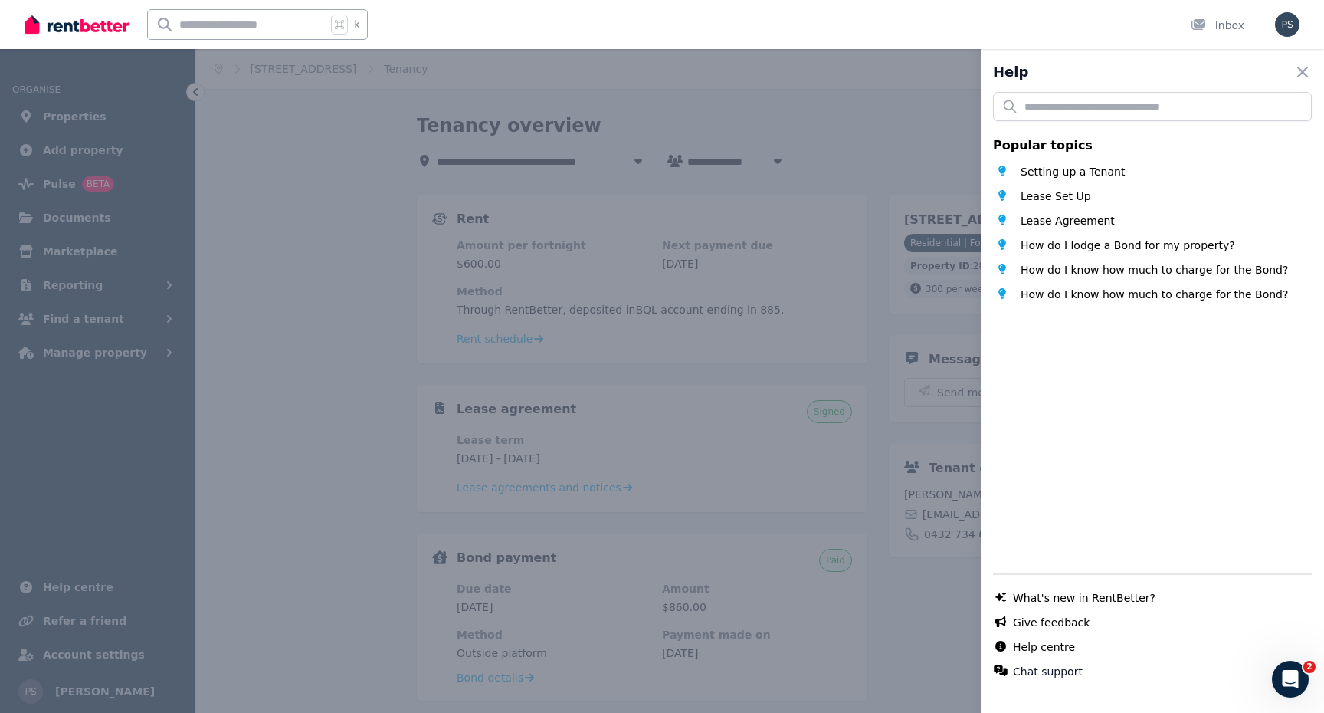
click at [1041, 651] on link "Help centre" at bounding box center [1044, 646] width 62 height 15
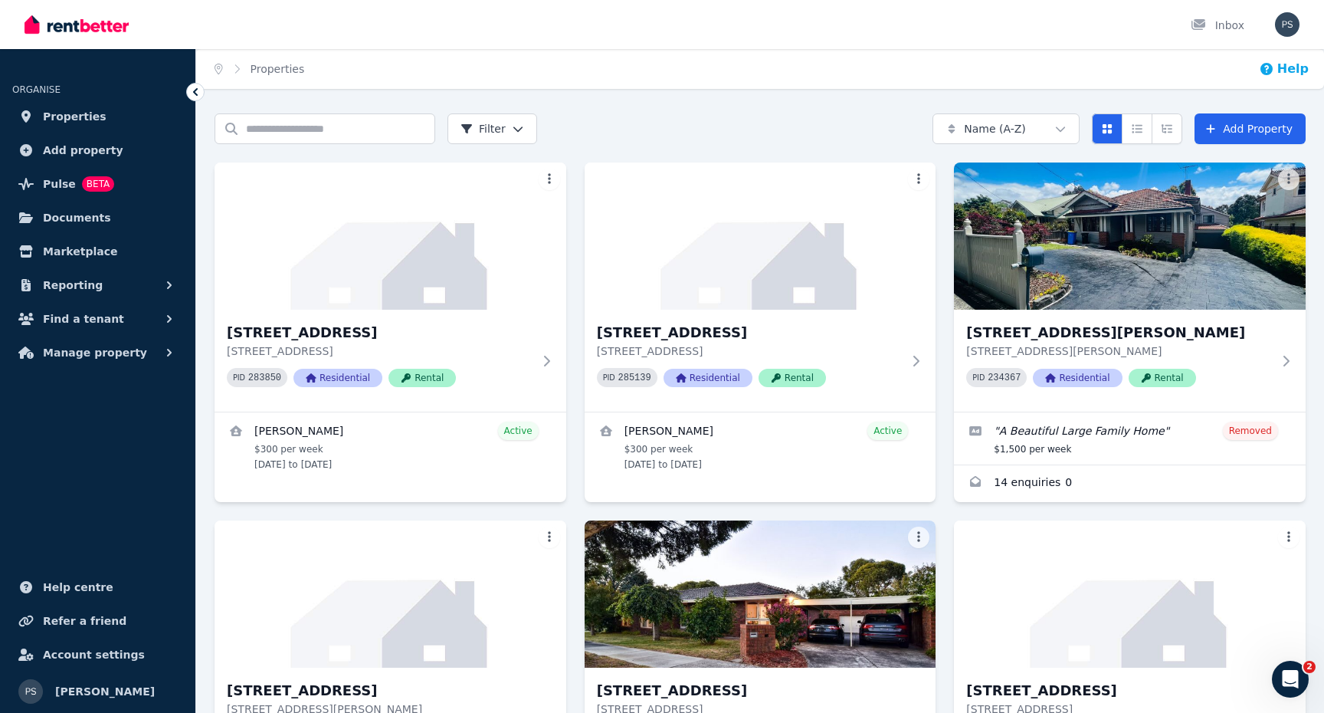
click at [1285, 63] on button "Help" at bounding box center [1284, 69] width 50 height 18
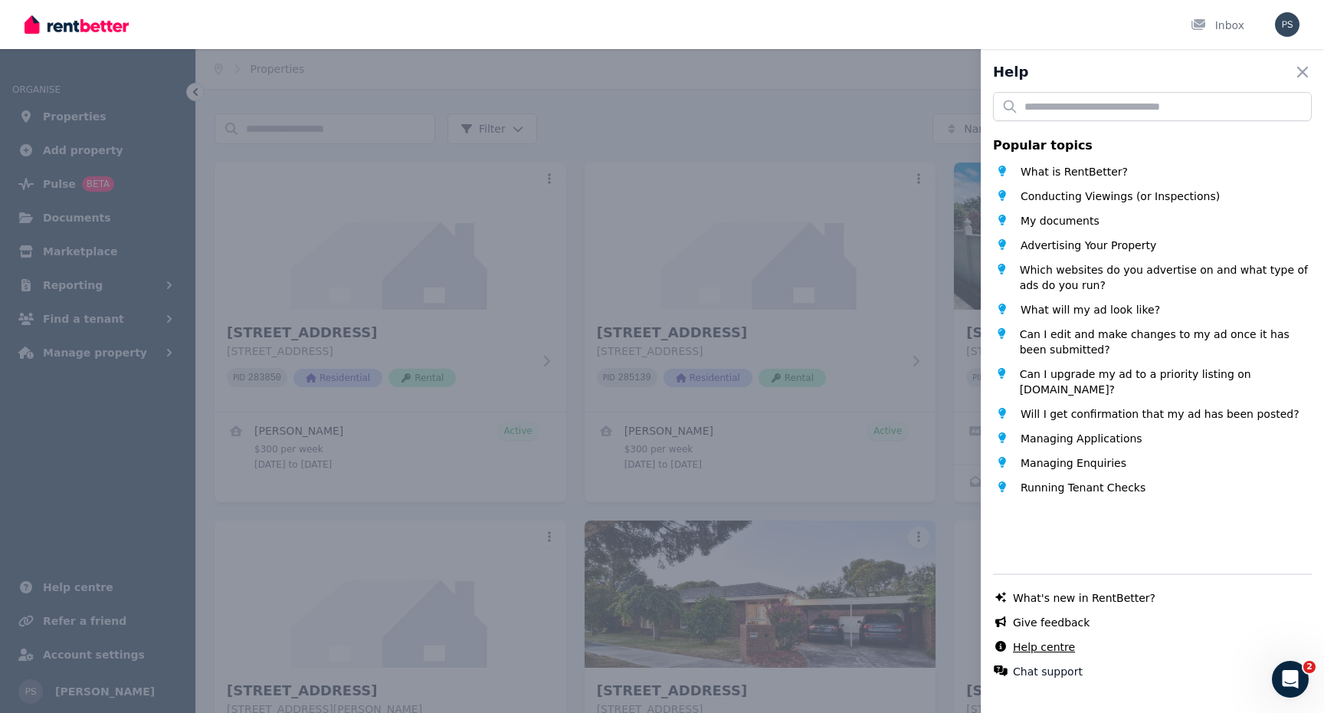
click at [1041, 652] on link "Help centre" at bounding box center [1044, 646] width 62 height 15
